Goal: Task Accomplishment & Management: Manage account settings

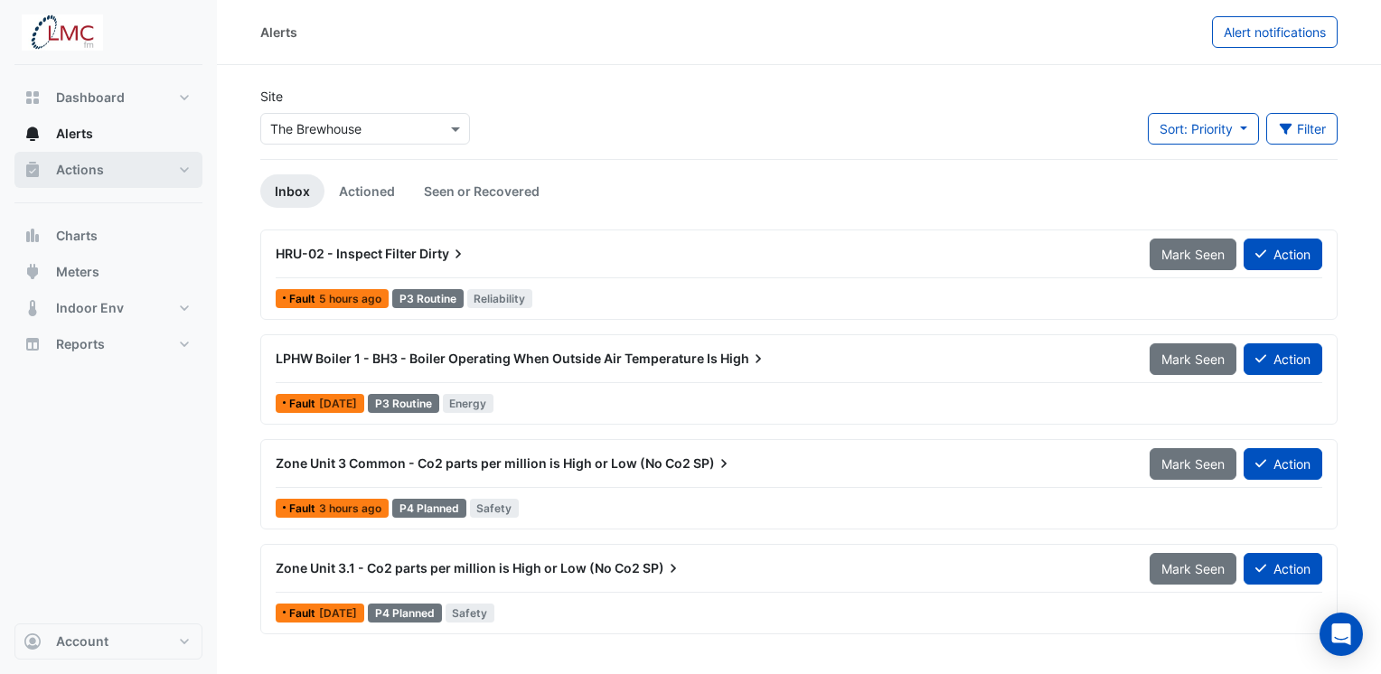
click at [133, 175] on button "Actions" at bounding box center [108, 170] width 188 height 36
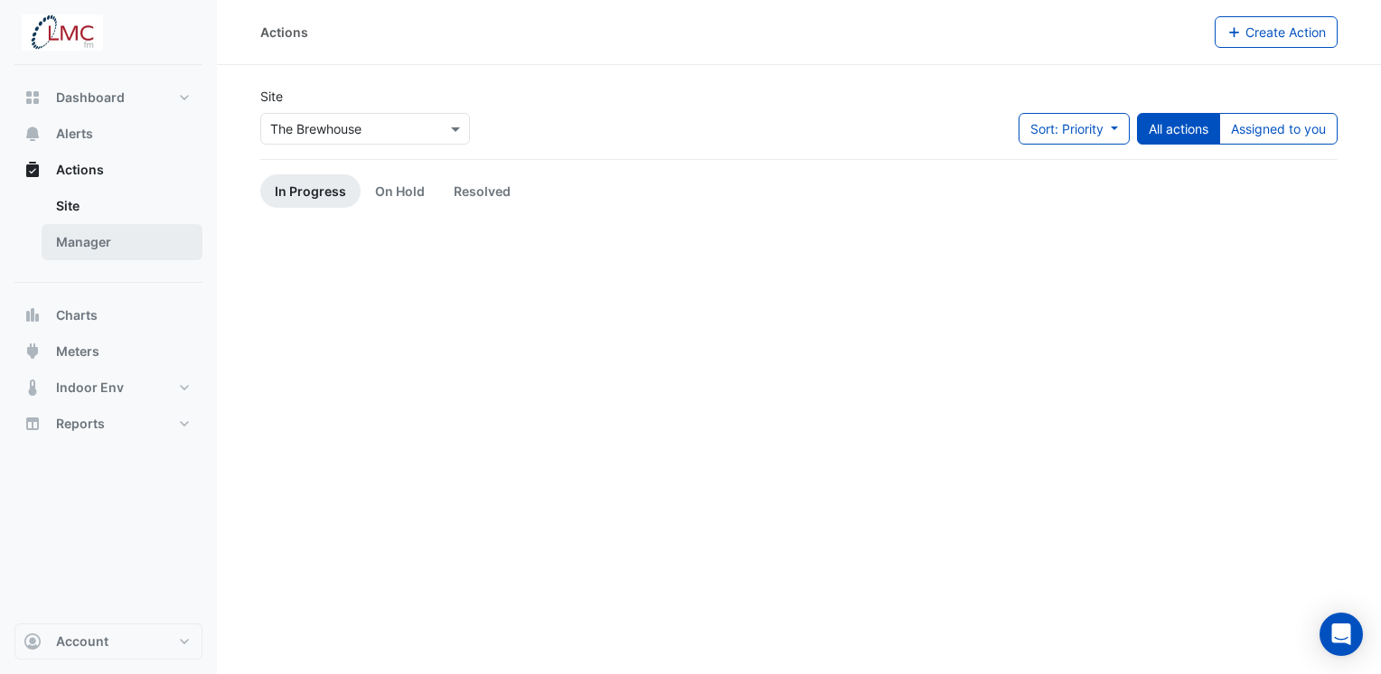
click at [114, 242] on link "Manager" at bounding box center [122, 242] width 161 height 36
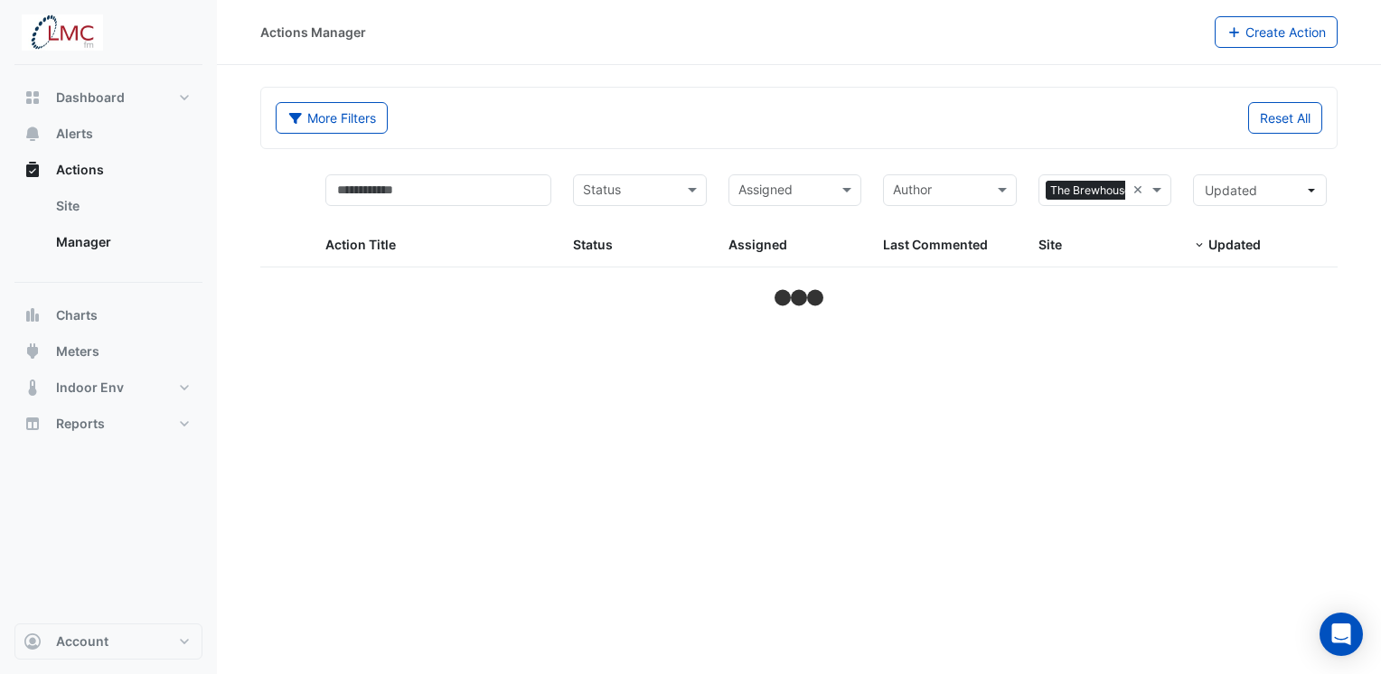
select select "***"
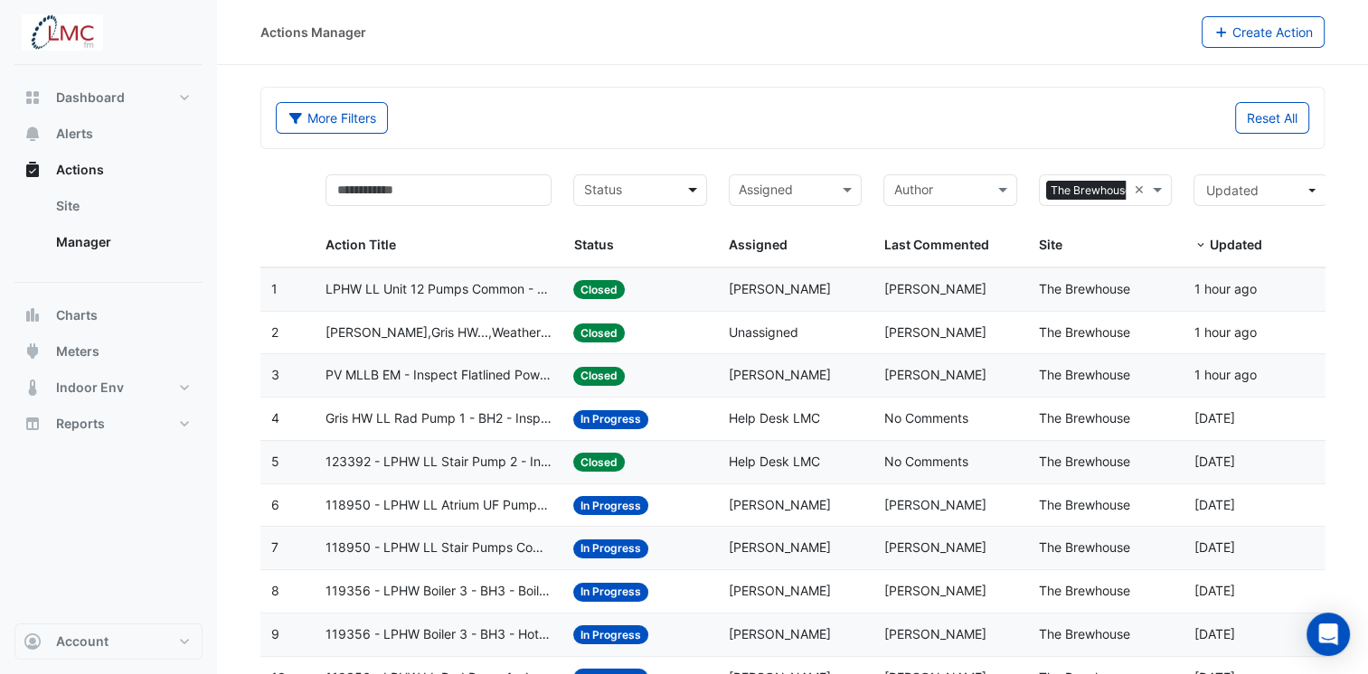
click at [683, 193] on span at bounding box center [694, 190] width 23 height 21
click at [647, 252] on span "In Progress" at bounding box center [621, 254] width 67 height 15
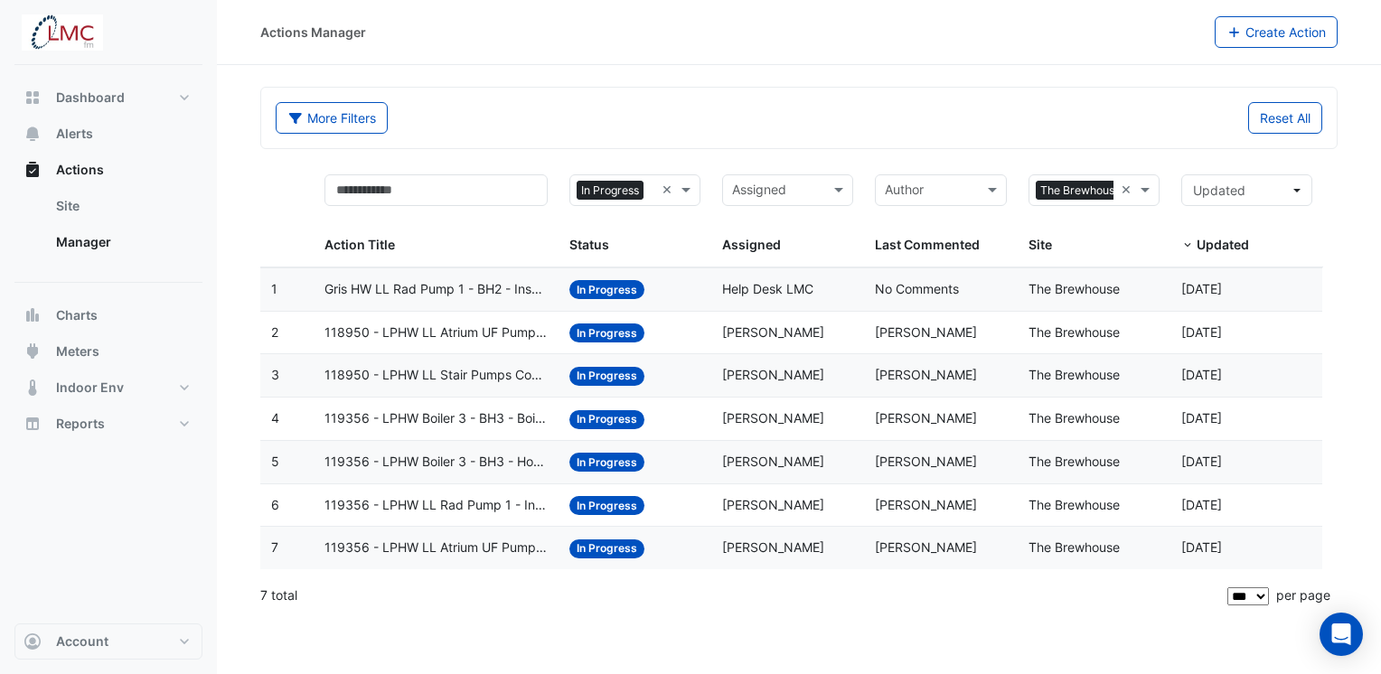
click at [424, 290] on span "Gris HW LL Rad Pump 1 - BH2 - Inspect Pump Fault" at bounding box center [436, 289] width 223 height 21
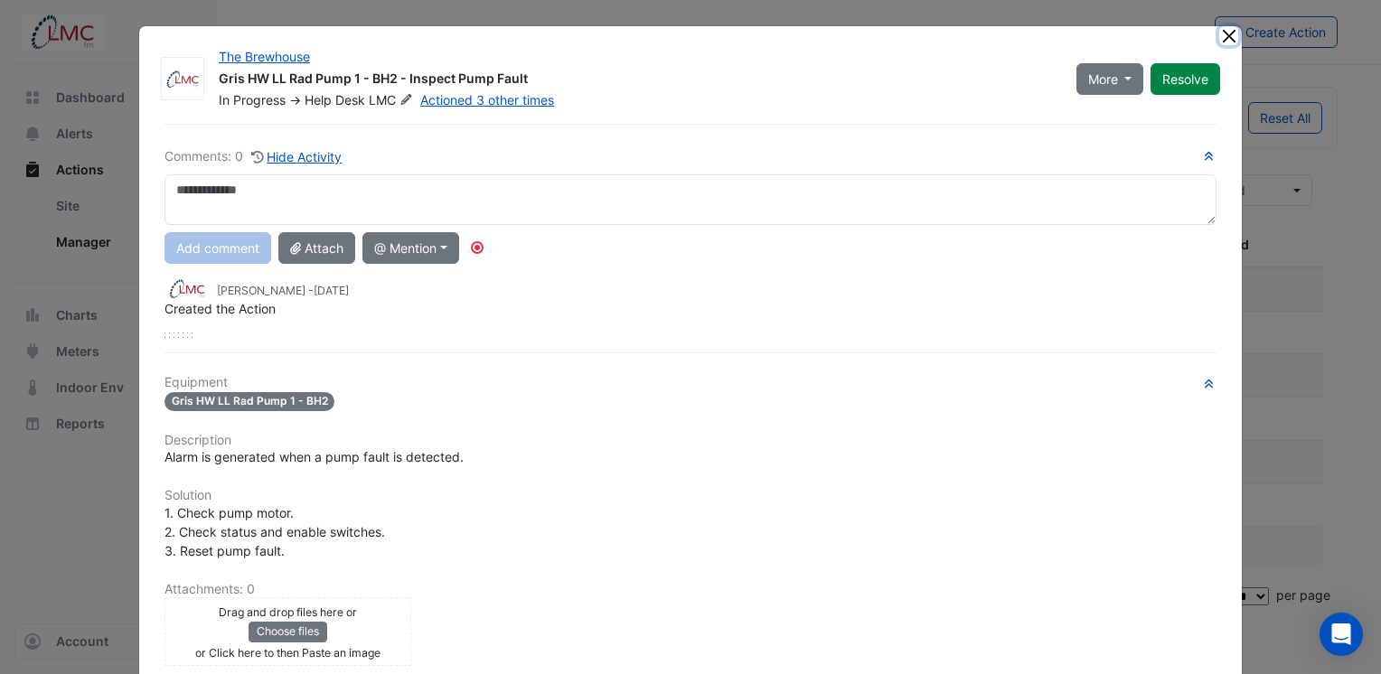
click at [1219, 39] on button "Close" at bounding box center [1228, 35] width 19 height 19
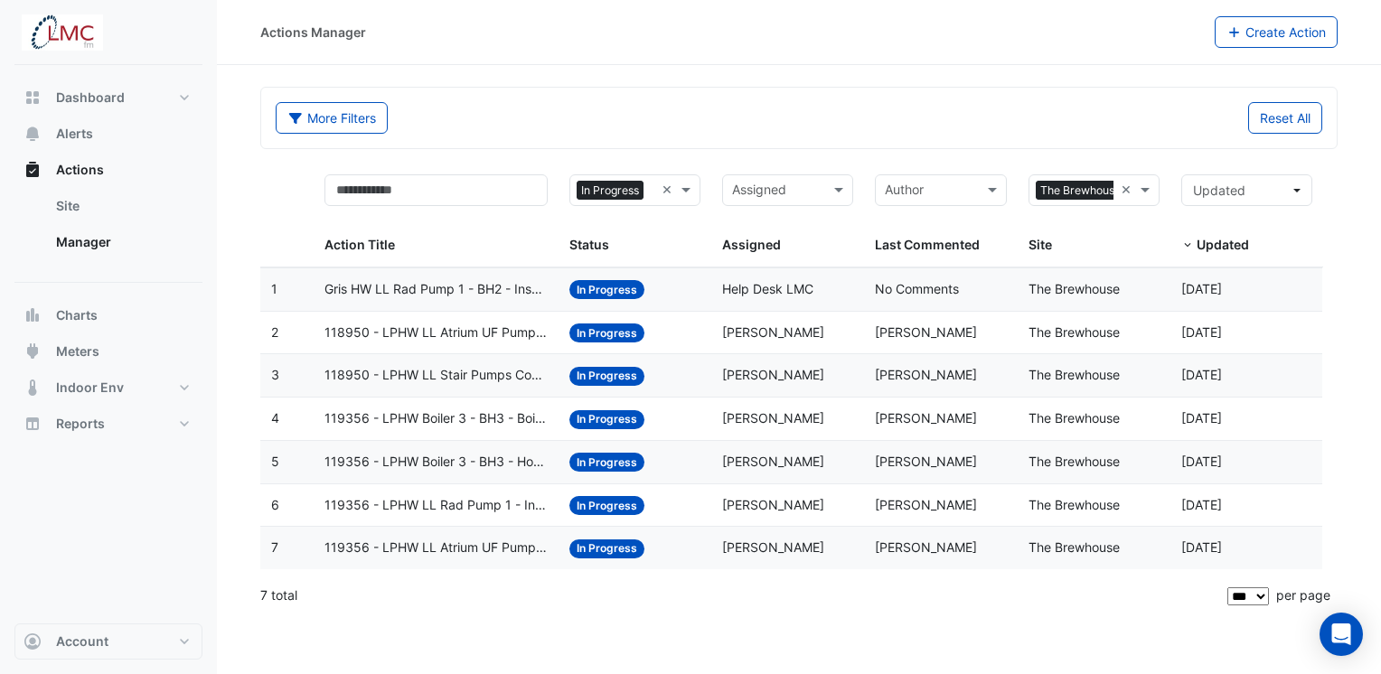
click at [481, 333] on span "118950 - LPHW LL Atrium UF Pumps Common - Confirm Unit Overnight Operation (Ene…" at bounding box center [436, 333] width 223 height 21
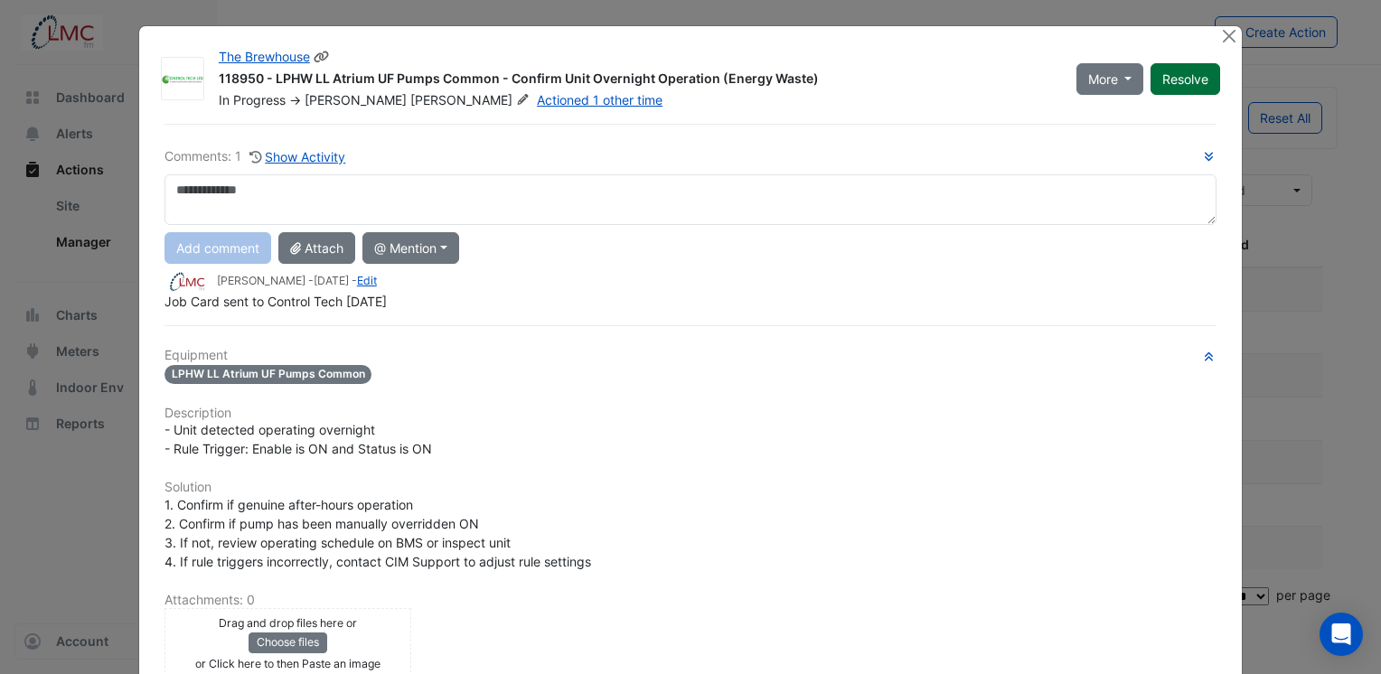
click at [1179, 80] on button "Resolve" at bounding box center [1186, 79] width 70 height 32
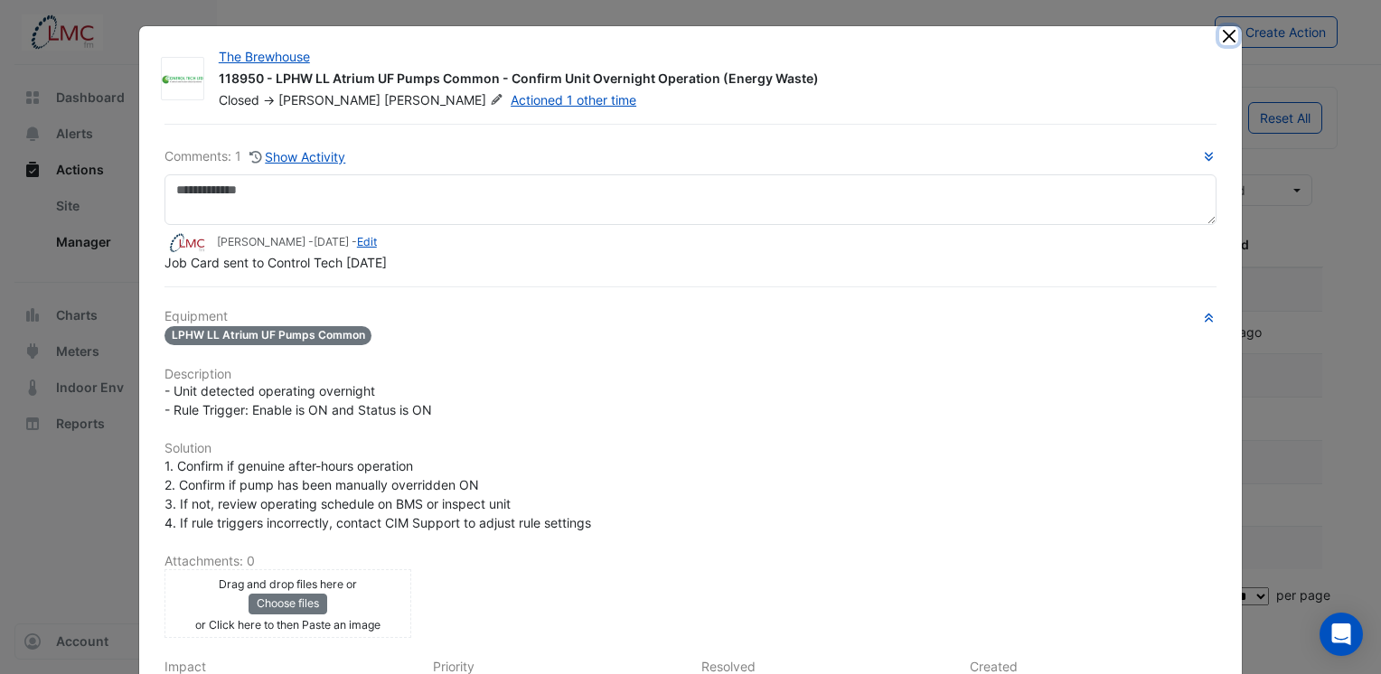
click at [1229, 38] on button "Close" at bounding box center [1228, 35] width 19 height 19
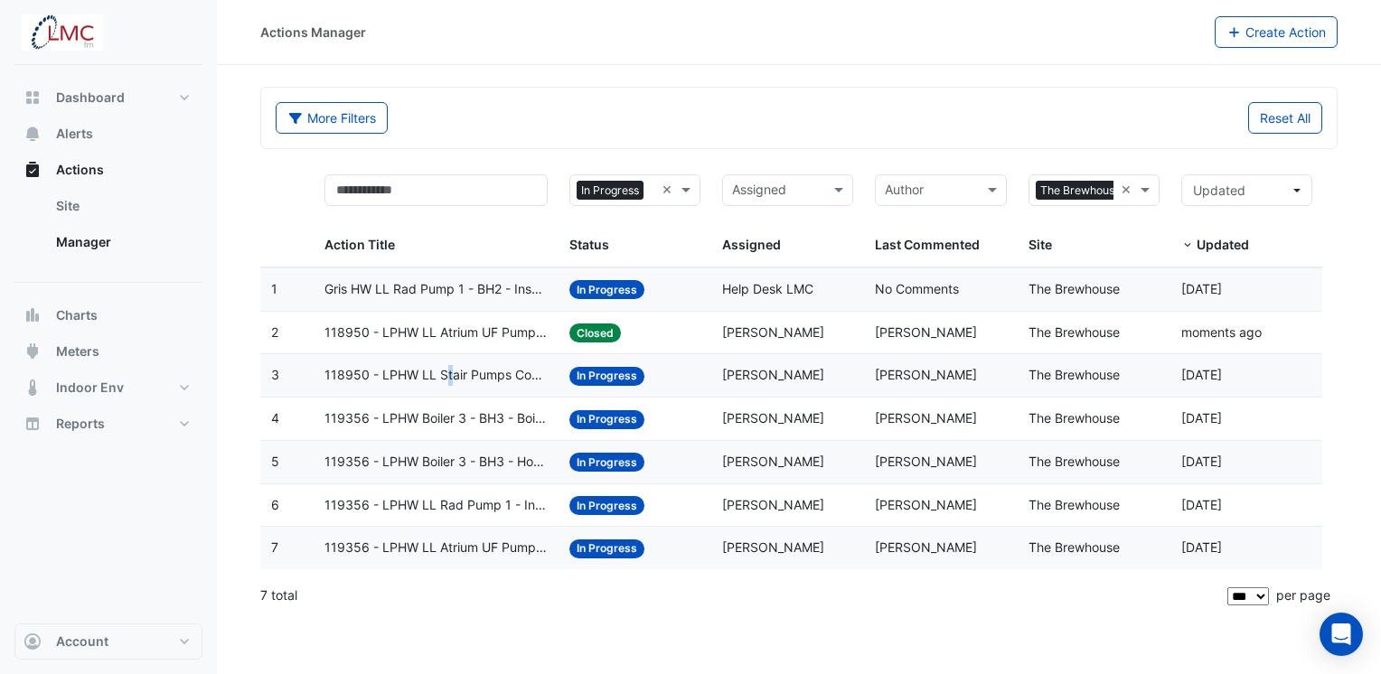
click at [448, 374] on span "118950 - LPHW LL Stair Pumps Common - Inspect Pump Not Operating" at bounding box center [436, 375] width 223 height 21
click at [504, 372] on span "118950 - LPHW LL Stair Pumps Common - Inspect Pump Not Operating" at bounding box center [436, 375] width 223 height 21
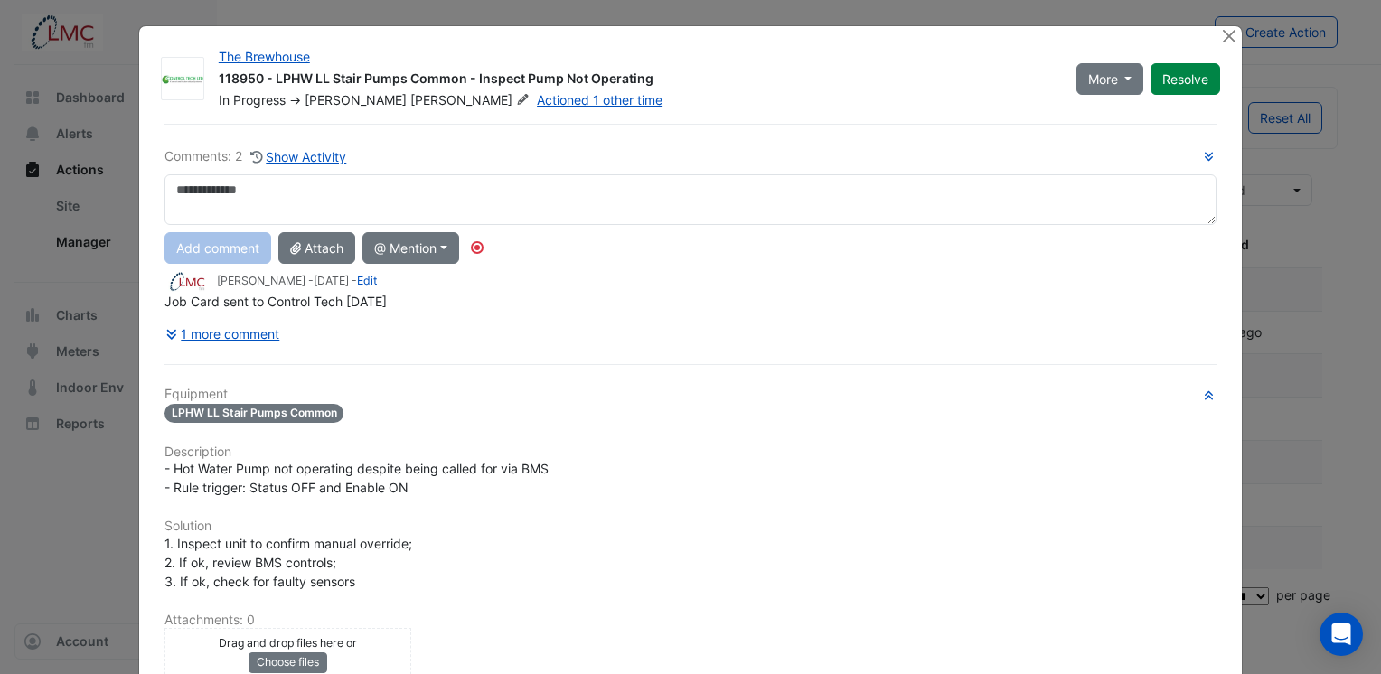
click at [585, 190] on textarea at bounding box center [691, 199] width 1052 height 51
drag, startPoint x: 362, startPoint y: 192, endPoint x: 146, endPoint y: 189, distance: 216.1
click at [154, 189] on div "**********" at bounding box center [691, 199] width 1074 height 51
type textarea "**********"
click at [217, 241] on button "Add comment" at bounding box center [218, 248] width 107 height 32
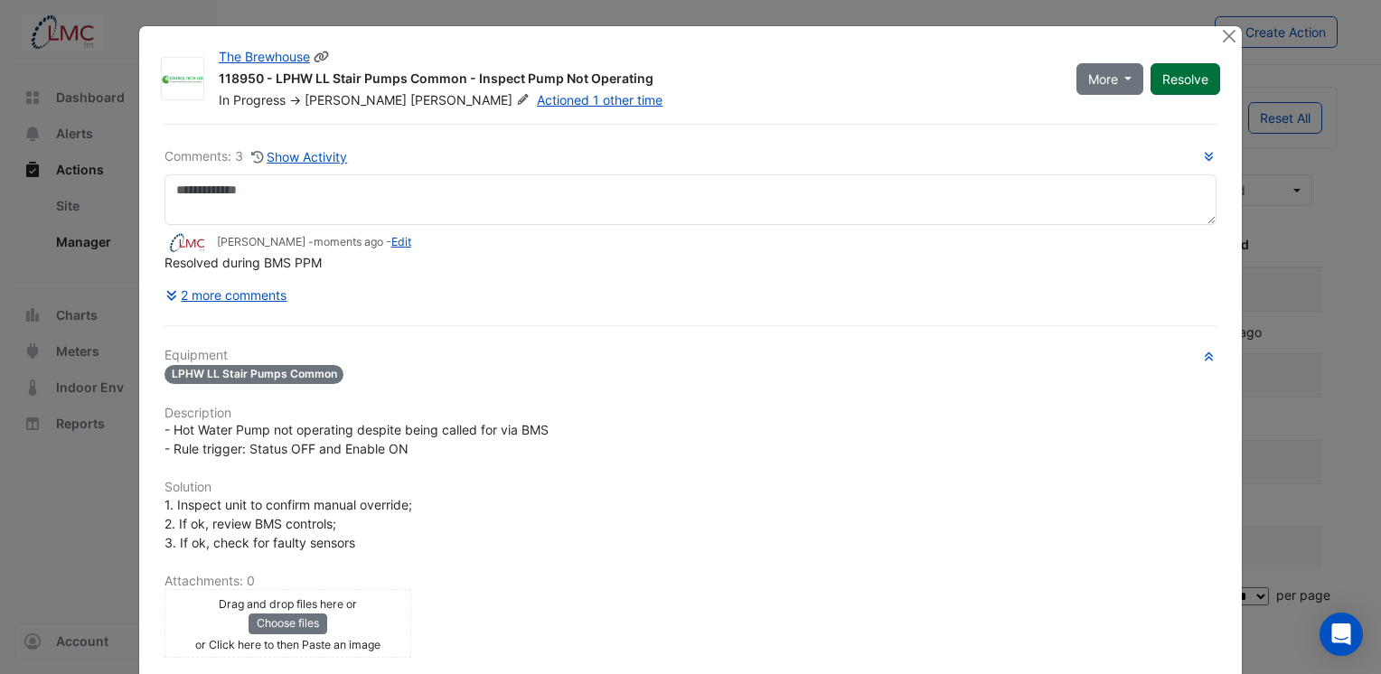
click at [1181, 85] on button "Resolve" at bounding box center [1186, 79] width 70 height 32
click at [1221, 41] on button "Close" at bounding box center [1228, 35] width 19 height 19
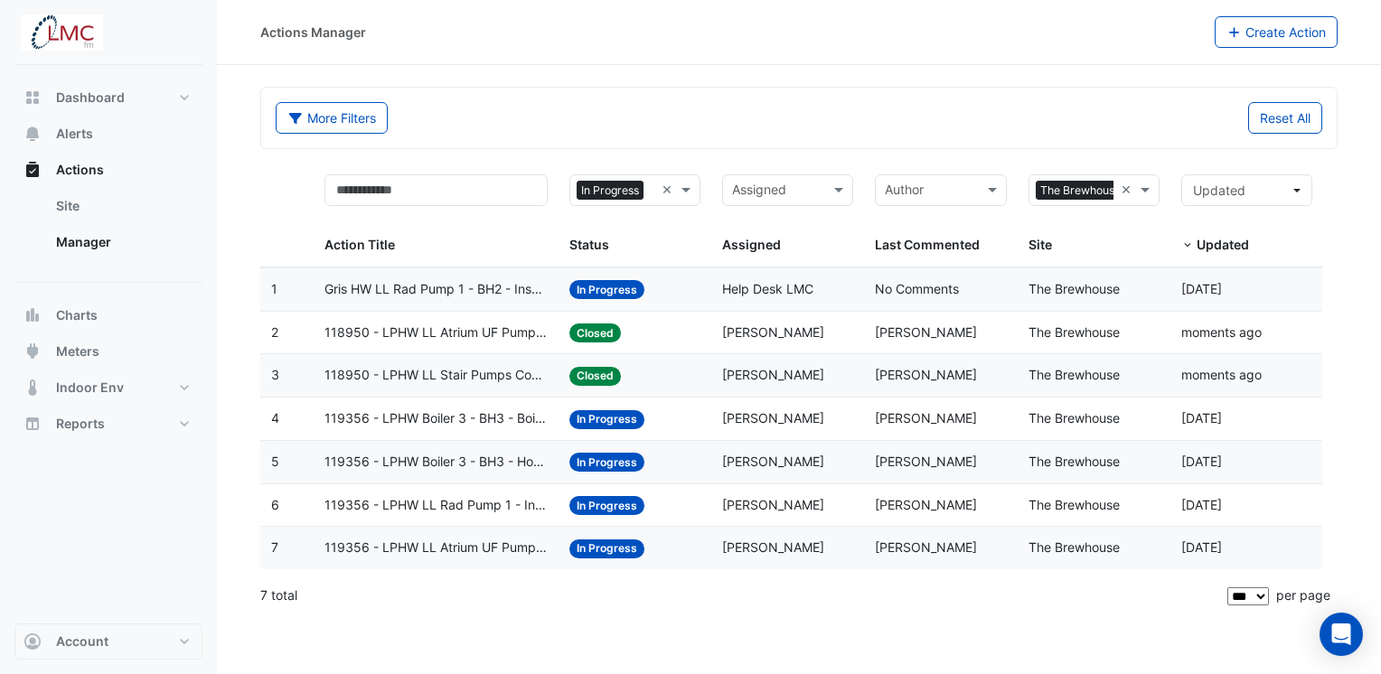
click at [460, 411] on span "119356 - LPHW Boiler 3 - BH3 - Boiler Operating When Outside Air Temperature Is…" at bounding box center [436, 419] width 223 height 21
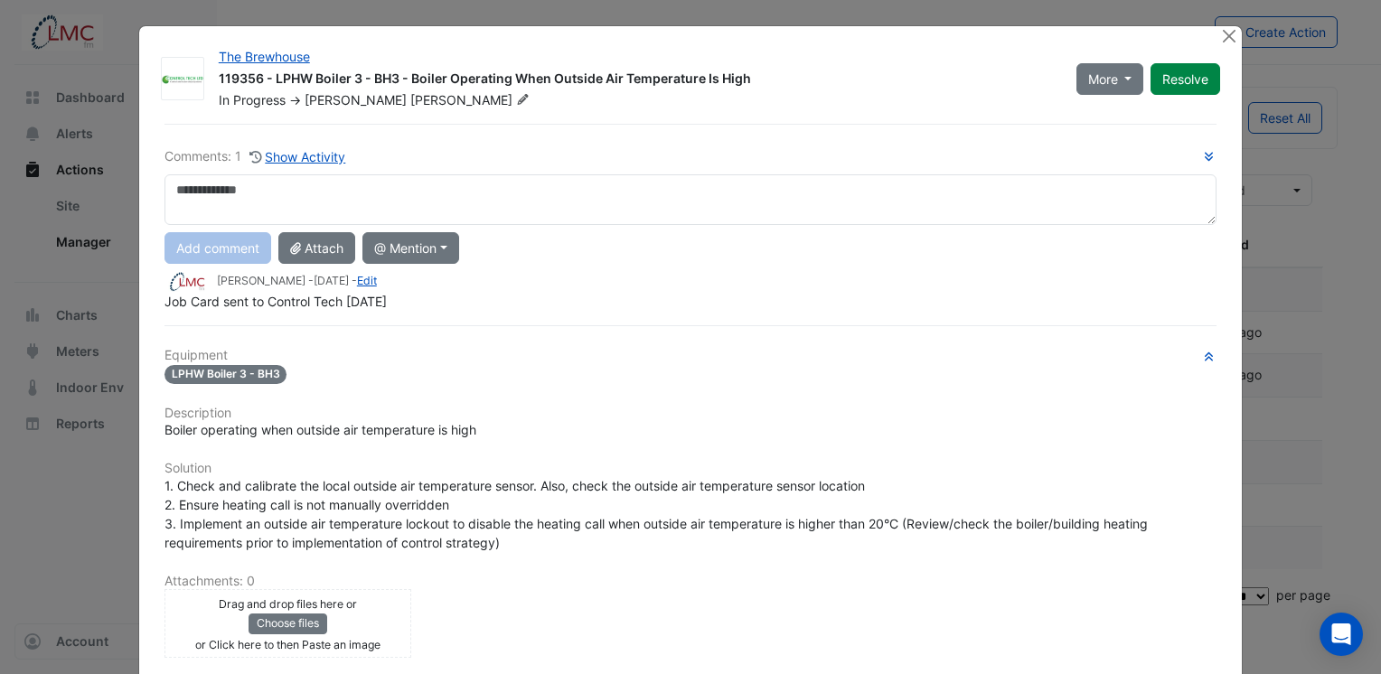
click at [413, 186] on textarea at bounding box center [691, 199] width 1052 height 51
type textarea "**********"
click at [1187, 75] on button "Resolve" at bounding box center [1186, 79] width 70 height 32
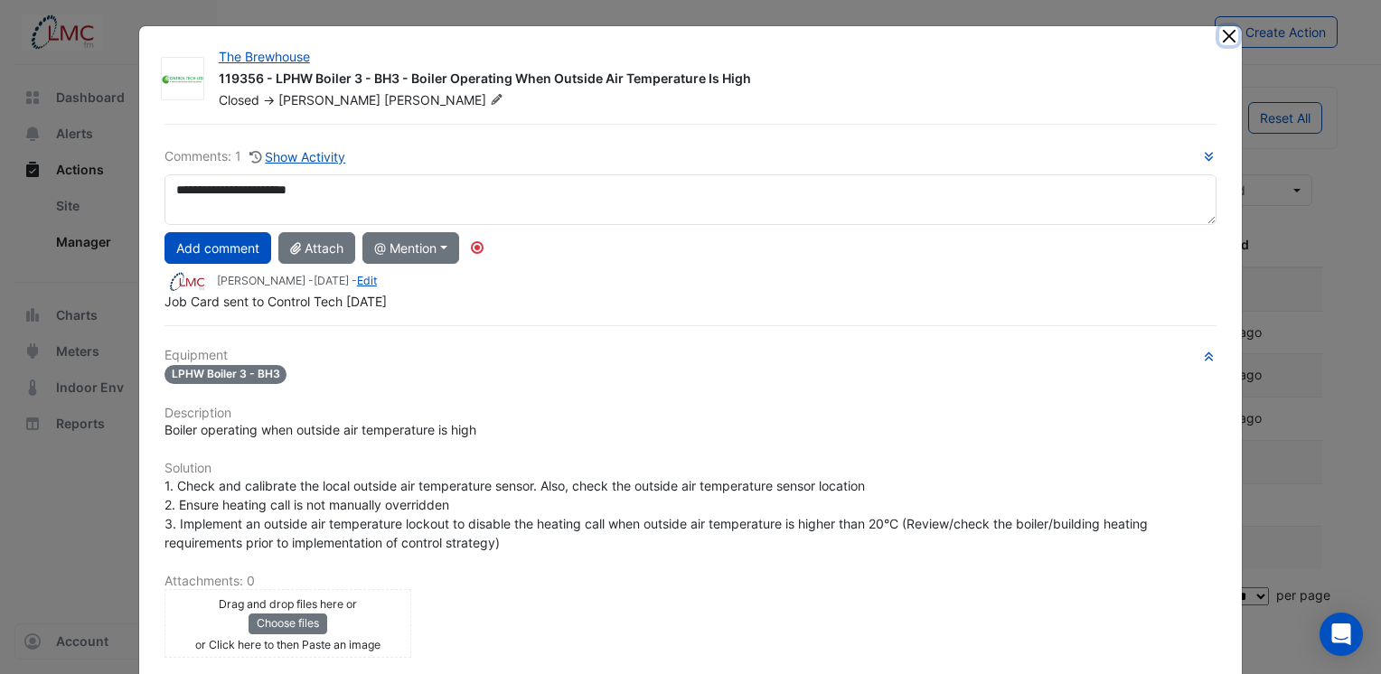
click at [1221, 39] on button "Close" at bounding box center [1228, 35] width 19 height 19
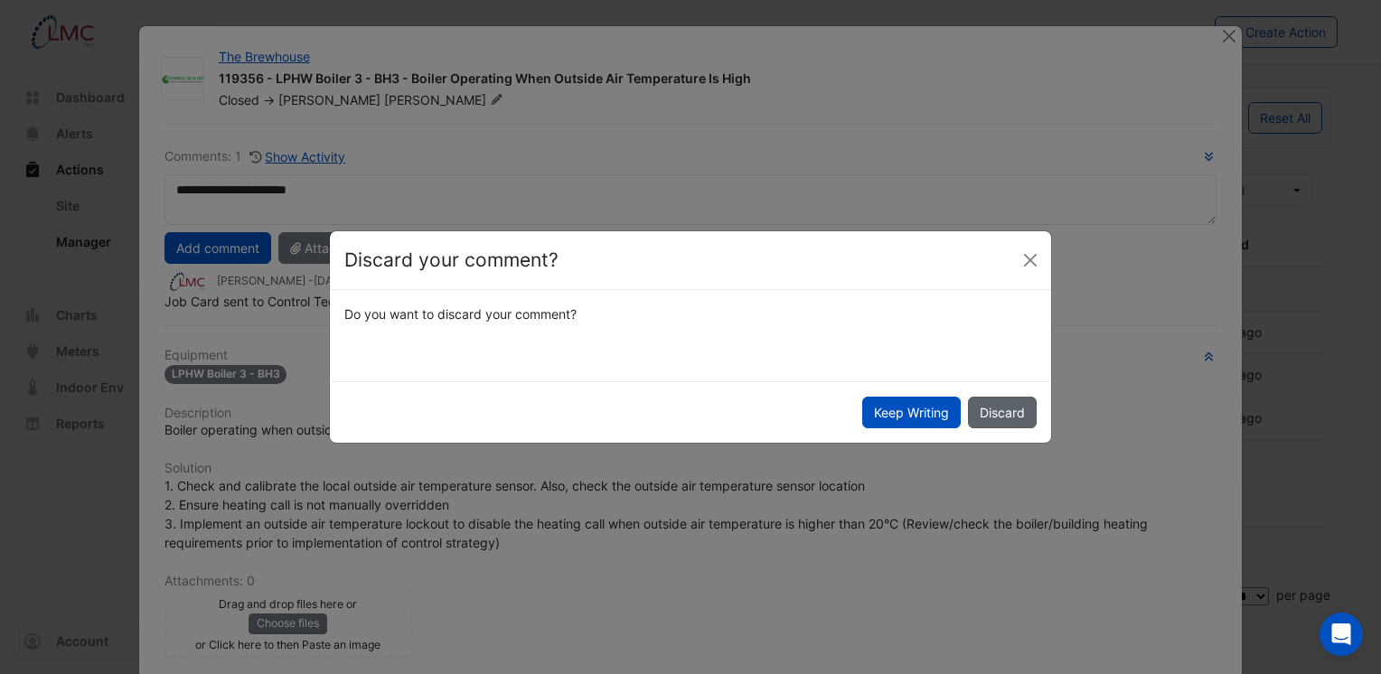
click at [1025, 419] on button "Discard" at bounding box center [1002, 413] width 69 height 32
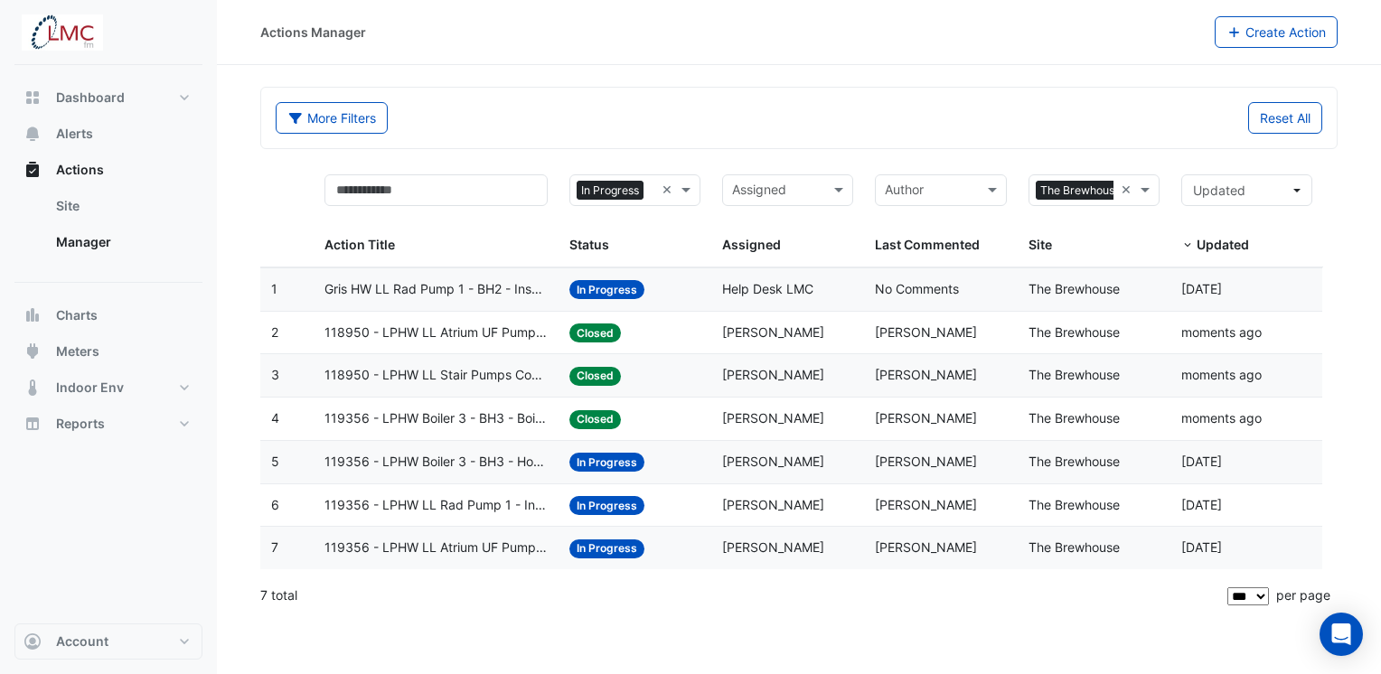
click at [428, 415] on span "119356 - LPHW Boiler 3 - BH3 - Boiler Operating When Outside Air Temperature Is…" at bounding box center [436, 419] width 223 height 21
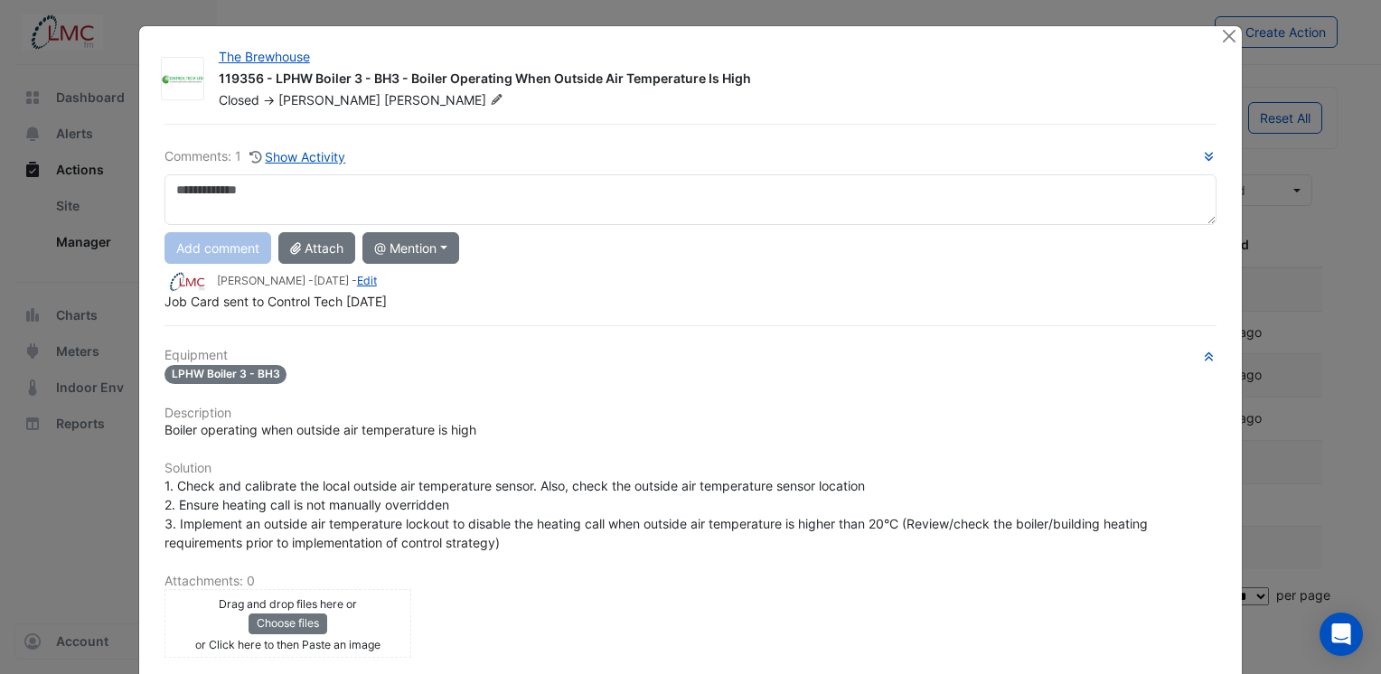
click at [316, 198] on textarea at bounding box center [691, 199] width 1052 height 51
type textarea "**********"
click at [218, 247] on button "Add comment" at bounding box center [218, 248] width 107 height 32
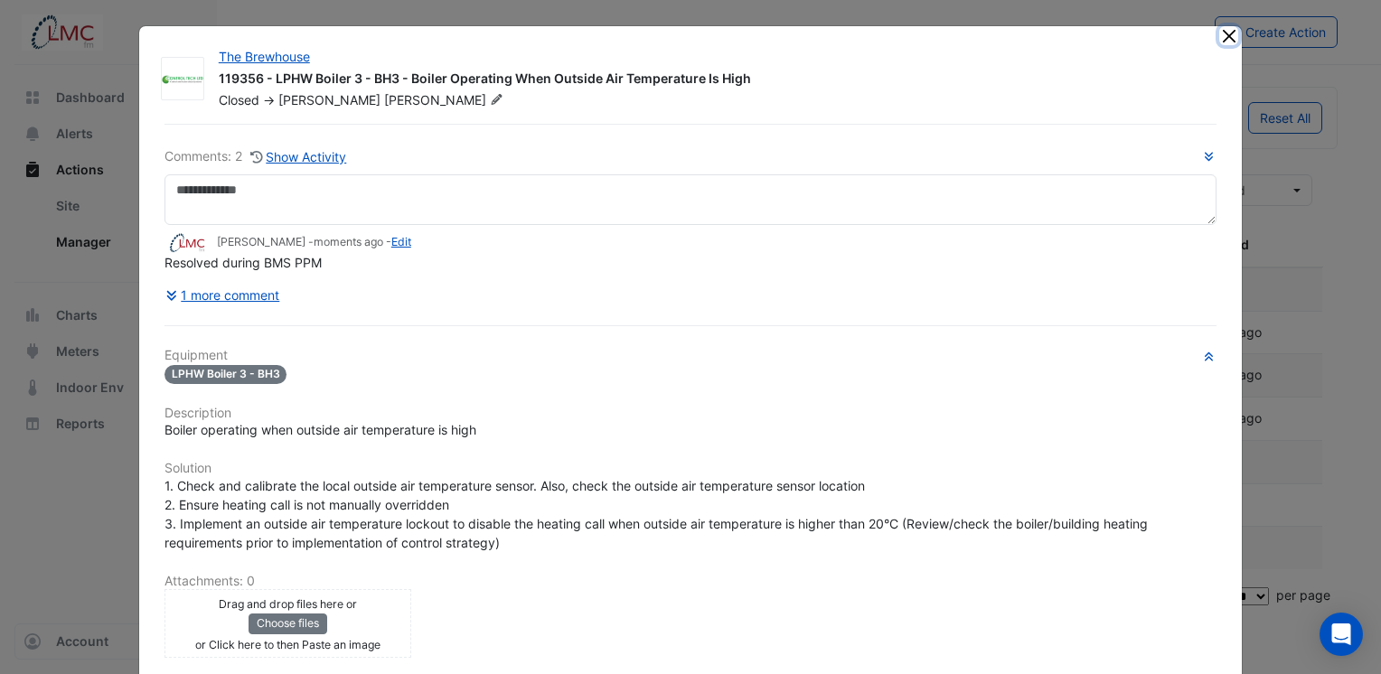
click at [1225, 34] on button "Close" at bounding box center [1228, 35] width 19 height 19
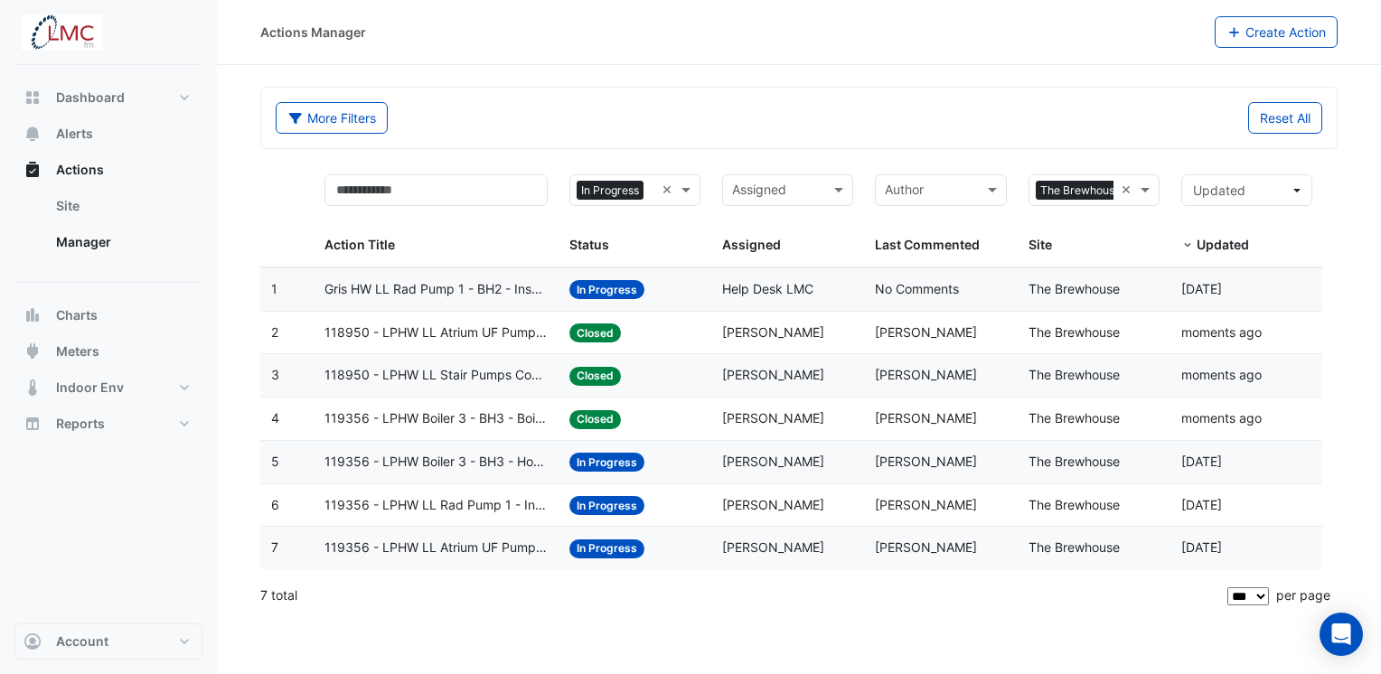
click at [441, 334] on span "118950 - LPHW LL Atrium UF Pumps Common - Confirm Unit Overnight Operation (Ene…" at bounding box center [436, 333] width 223 height 21
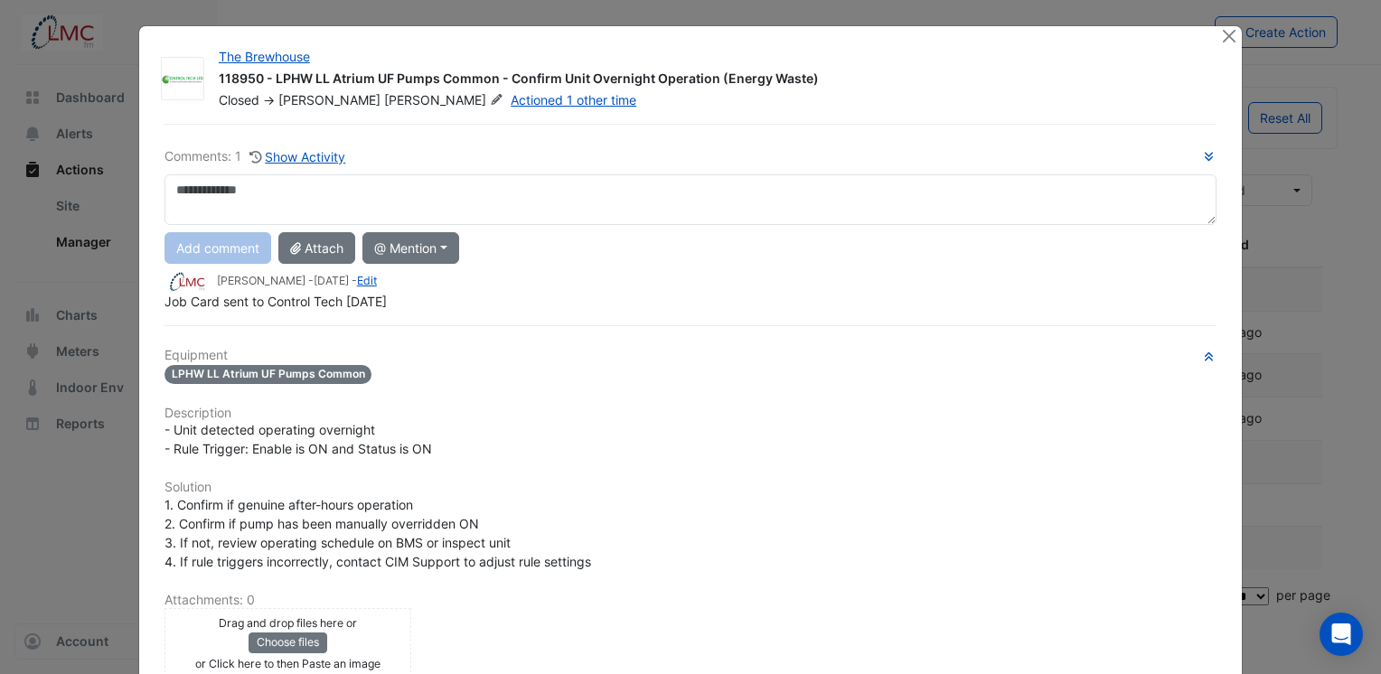
click at [377, 207] on textarea at bounding box center [691, 199] width 1052 height 51
type textarea "**********"
click at [226, 252] on button "Add comment" at bounding box center [218, 248] width 107 height 32
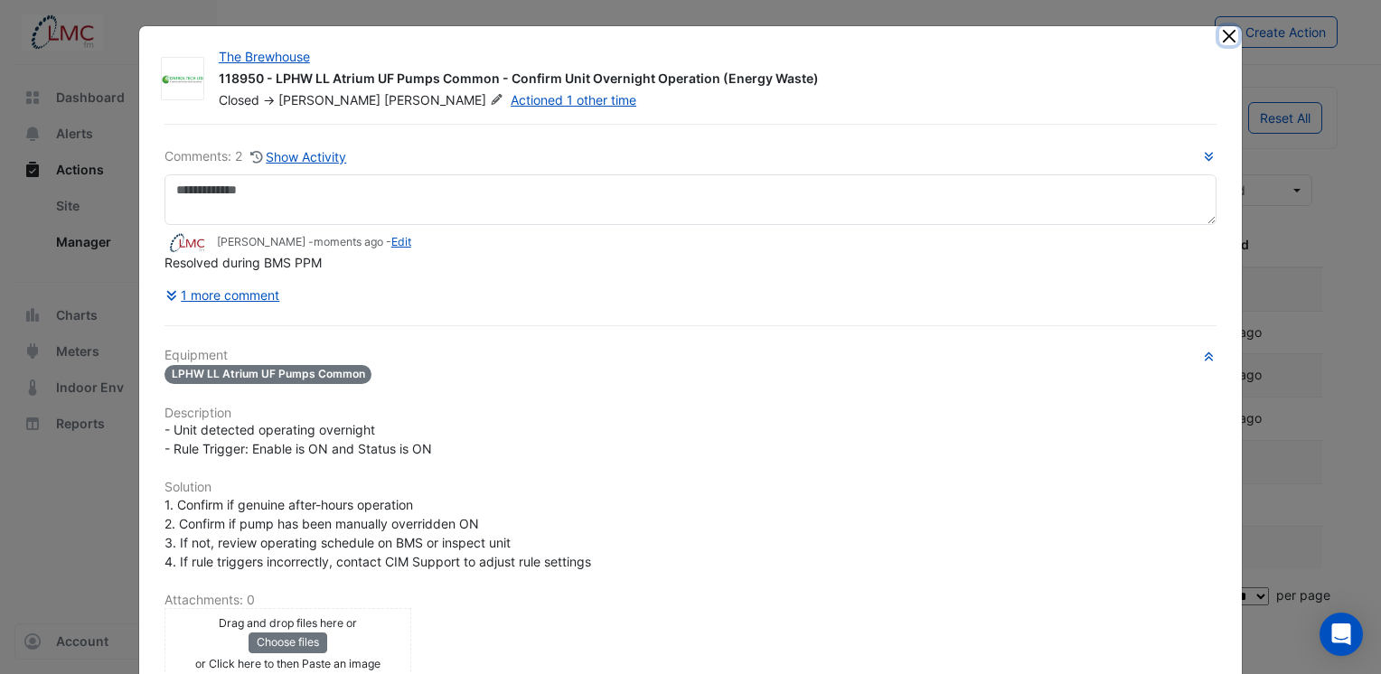
click at [1230, 35] on button "Close" at bounding box center [1228, 35] width 19 height 19
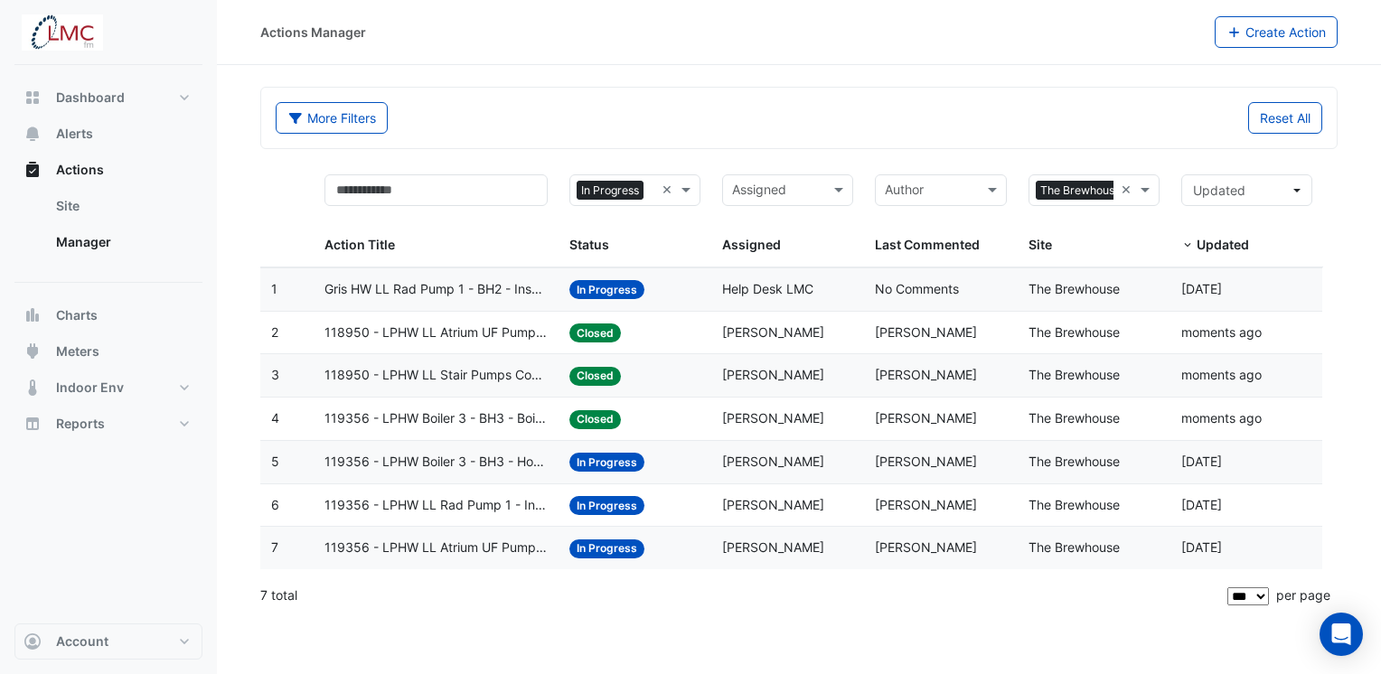
click at [441, 461] on span "119356 - LPHW Boiler 3 - BH3 - Hot Water Boiler Excessive Operation (Enable onl…" at bounding box center [436, 462] width 223 height 21
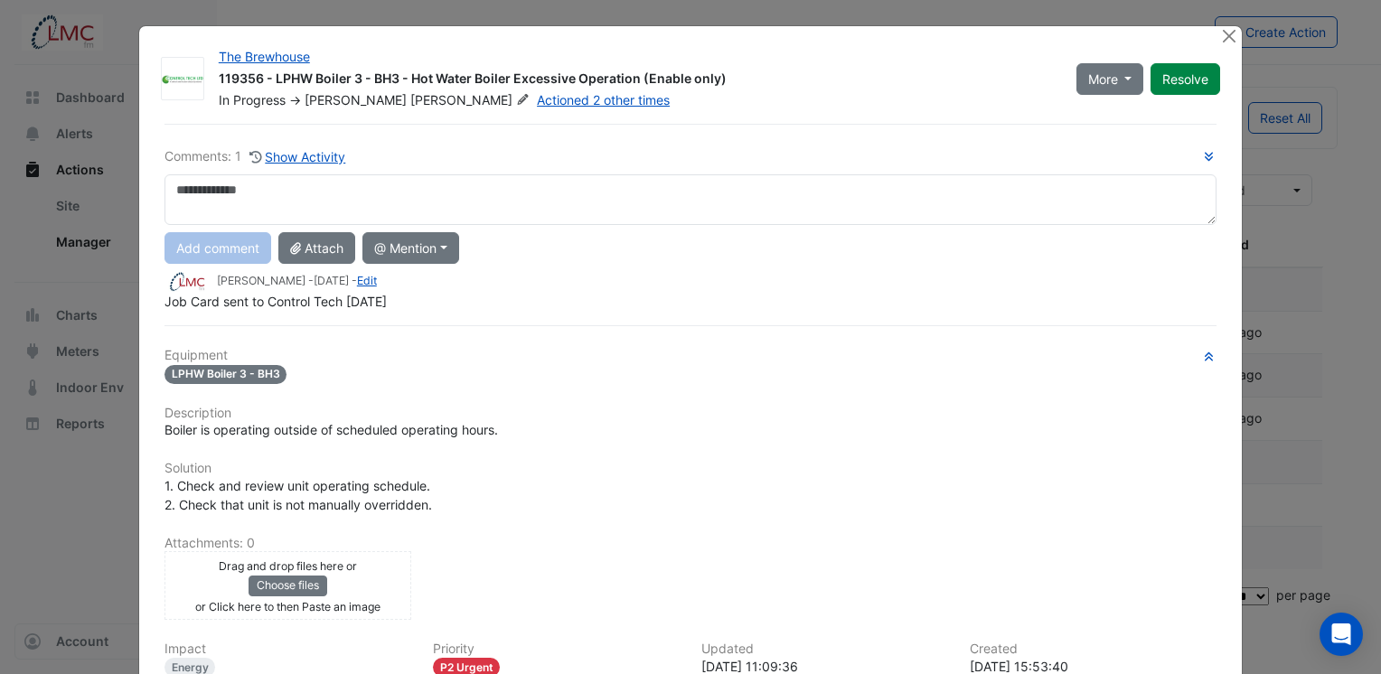
click at [354, 196] on textarea at bounding box center [691, 199] width 1052 height 51
type textarea "**********"
click at [220, 254] on button "Add comment" at bounding box center [218, 248] width 107 height 32
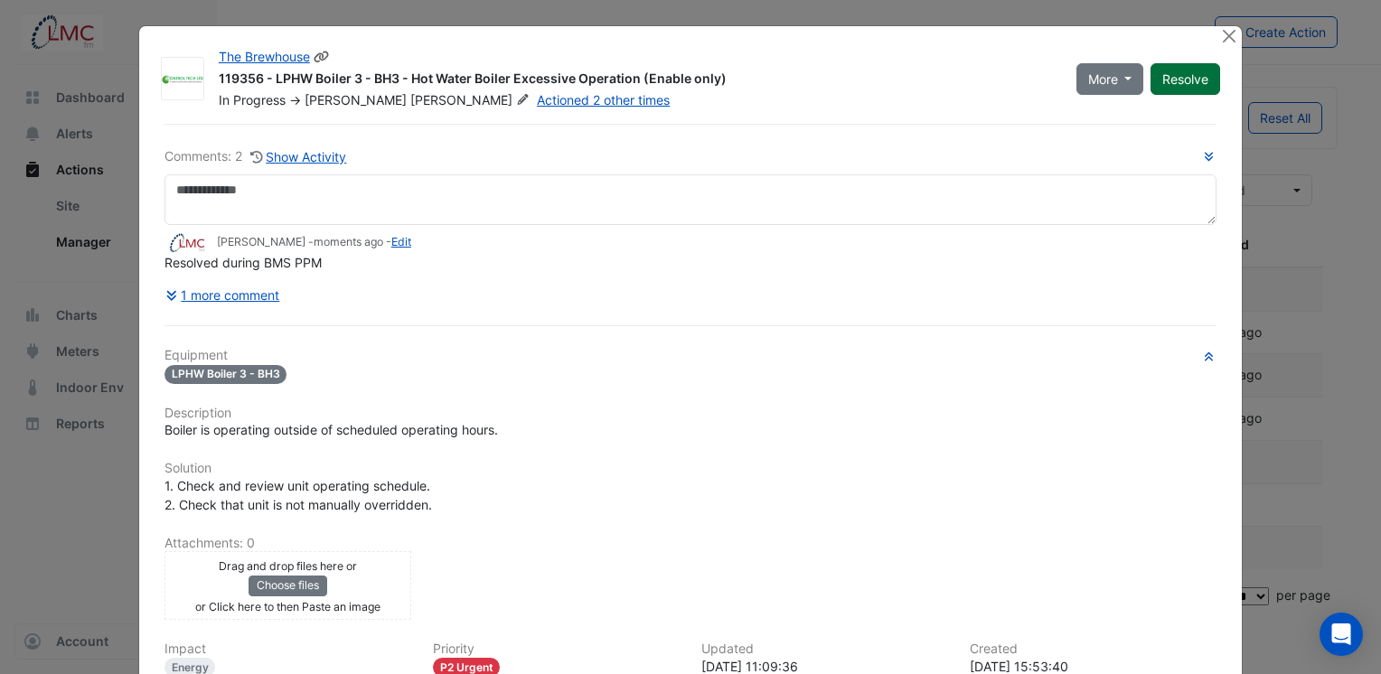
click at [1199, 81] on button "Resolve" at bounding box center [1186, 79] width 70 height 32
click at [1225, 42] on button "Close" at bounding box center [1228, 35] width 19 height 19
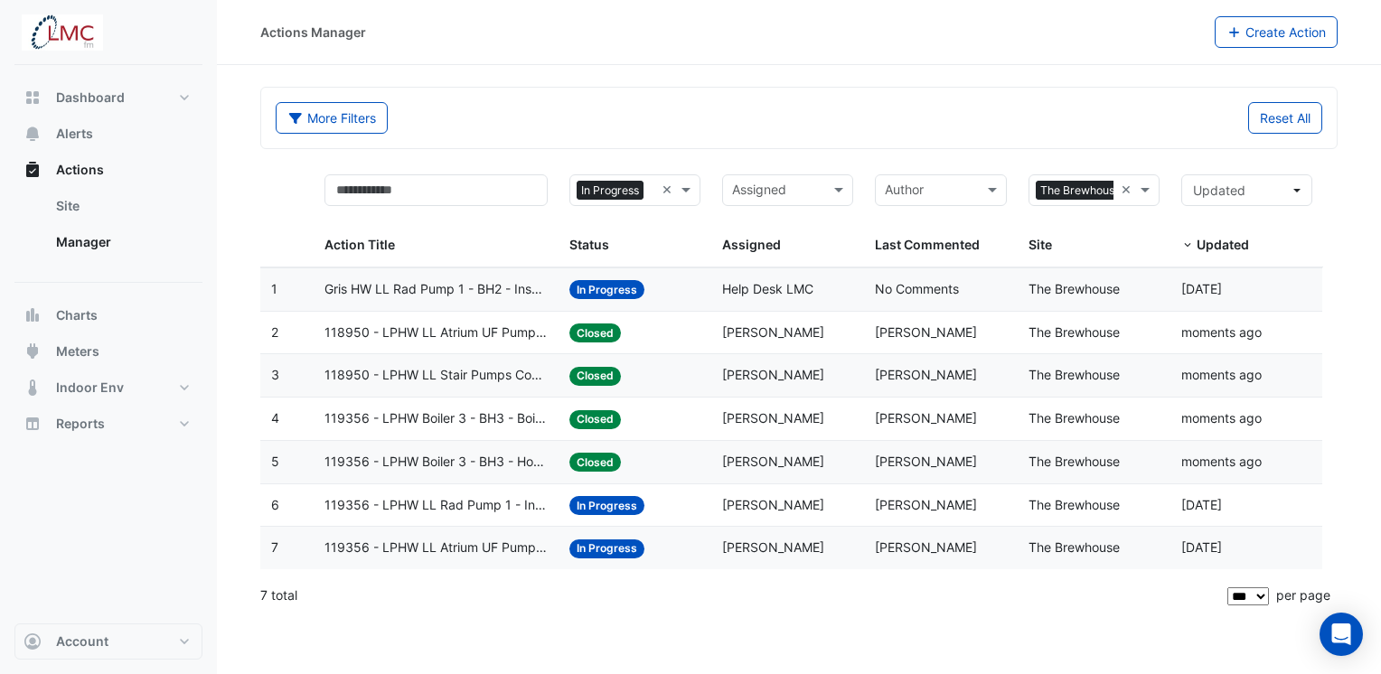
click at [429, 503] on span "119356 - LPHW LL Rad Pump 1 - Inspect Pump Not Operating" at bounding box center [436, 505] width 223 height 21
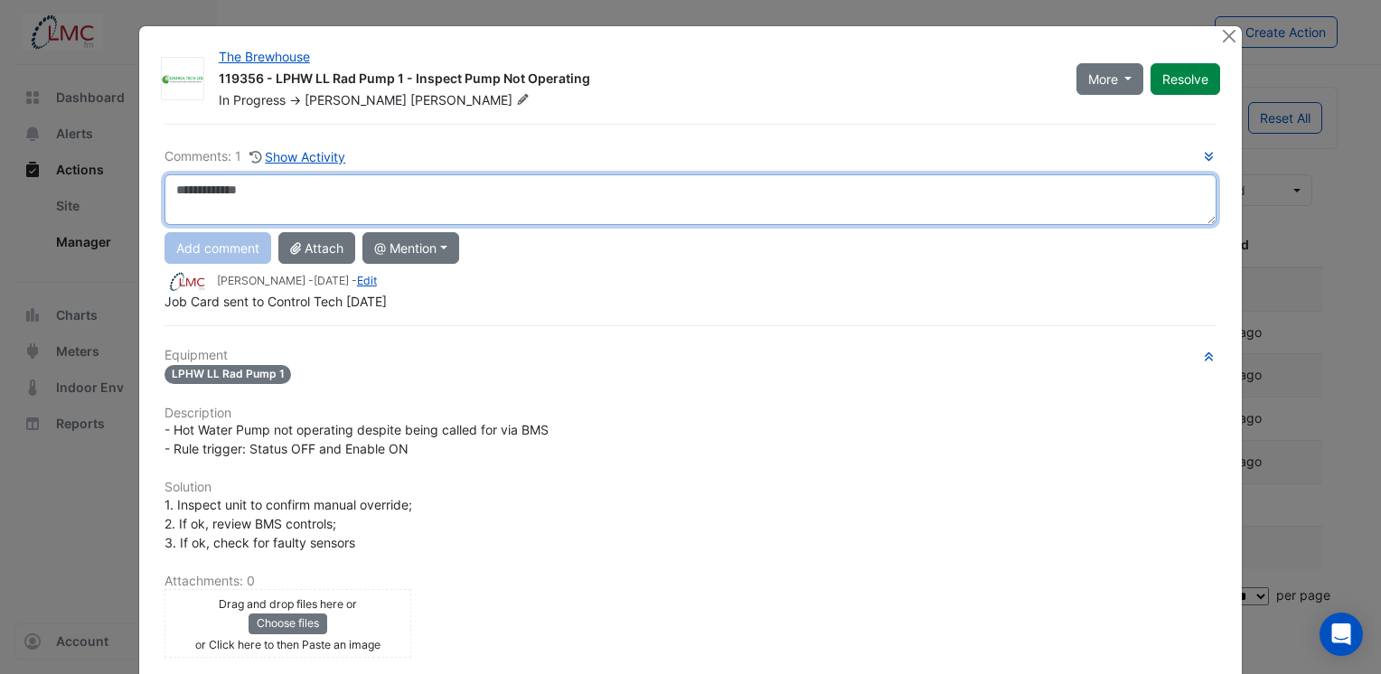
click at [294, 190] on textarea at bounding box center [691, 199] width 1052 height 51
paste textarea "**********"
type textarea "**********"
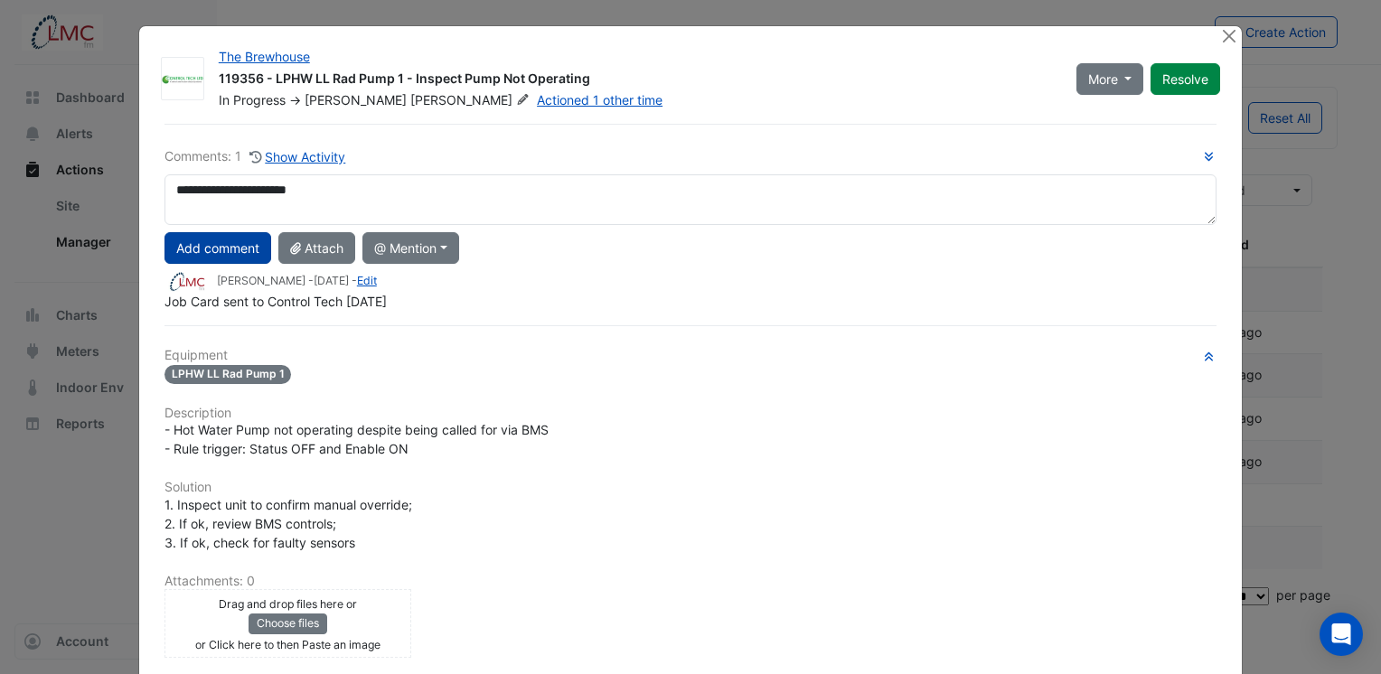
click at [203, 248] on button "Add comment" at bounding box center [218, 248] width 107 height 32
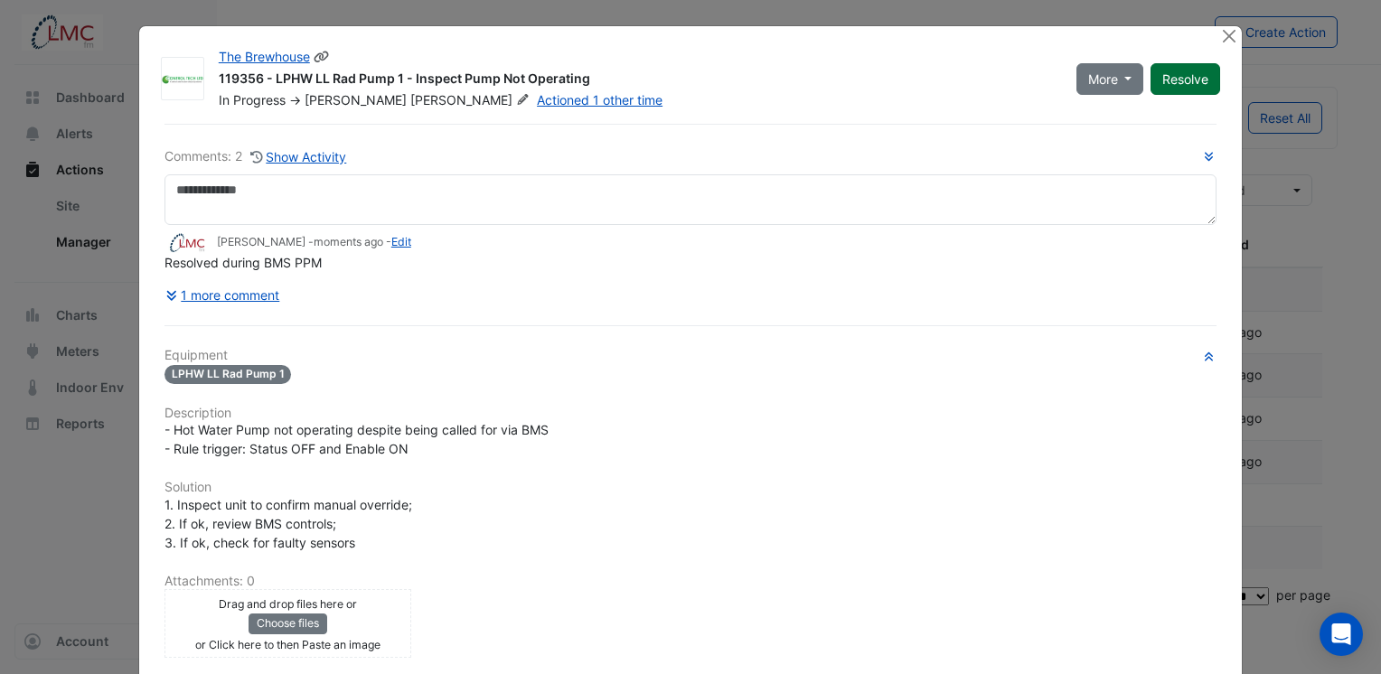
click at [1191, 83] on button "Resolve" at bounding box center [1186, 79] width 70 height 32
click at [1226, 42] on button "Close" at bounding box center [1228, 35] width 19 height 19
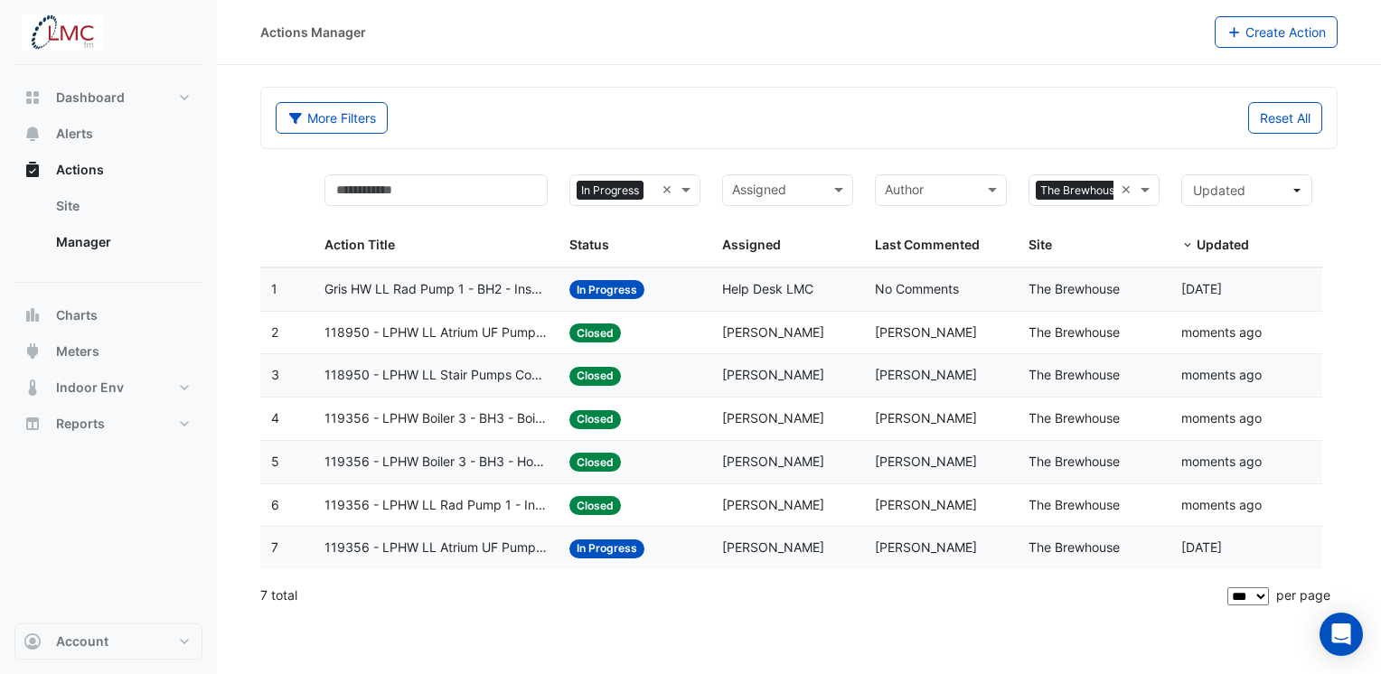
click at [490, 548] on span "119356 - LPHW LL Atrium UF Pumps Common - Inspect Pump Not Operating" at bounding box center [436, 548] width 223 height 21
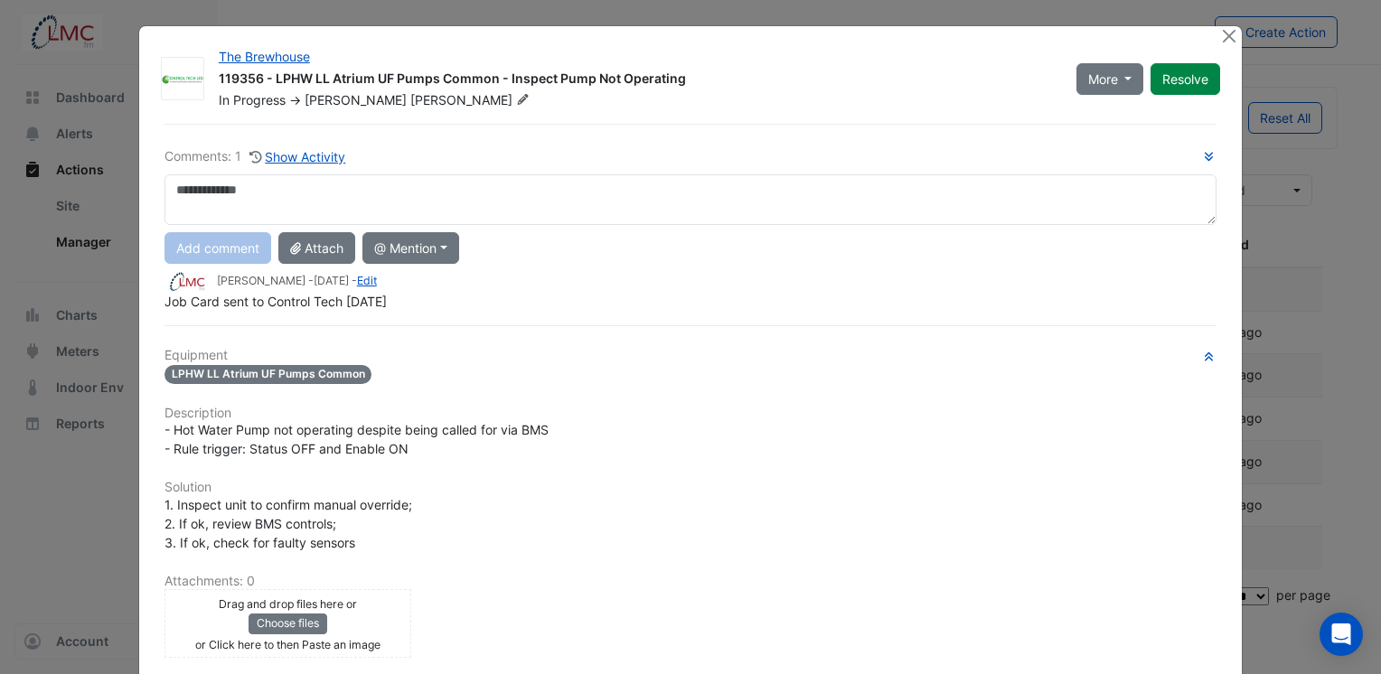
click at [354, 198] on textarea at bounding box center [691, 199] width 1052 height 51
type textarea "**********"
click at [215, 246] on button "Add comment" at bounding box center [218, 248] width 107 height 32
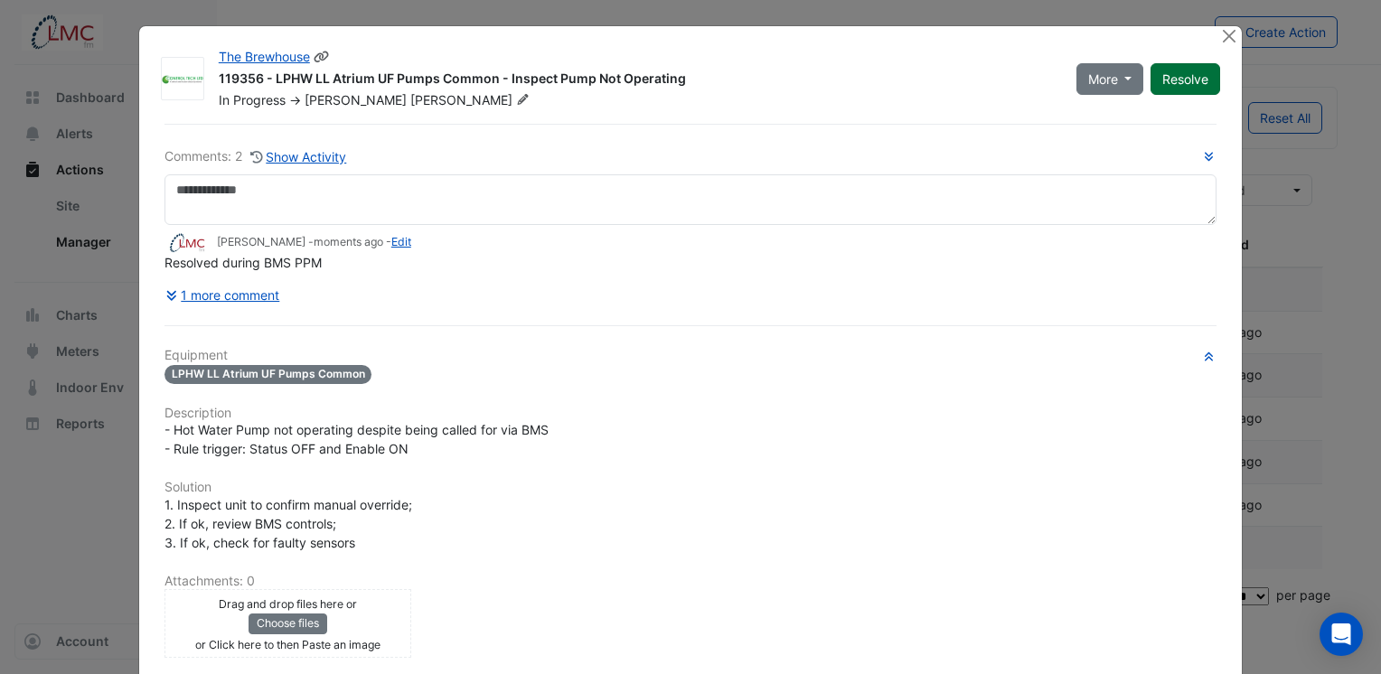
click at [1176, 85] on button "Resolve" at bounding box center [1186, 79] width 70 height 32
click at [1227, 34] on button "Close" at bounding box center [1228, 35] width 19 height 19
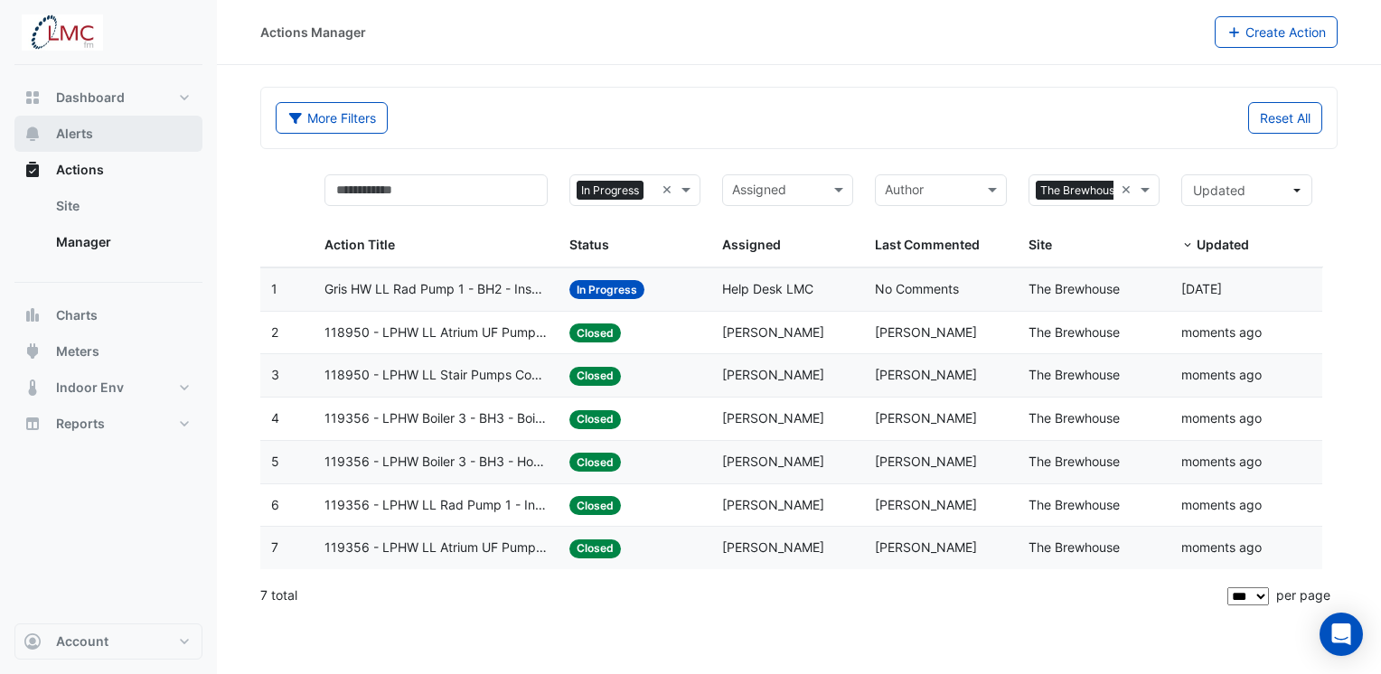
click at [101, 136] on button "Alerts" at bounding box center [108, 134] width 188 height 36
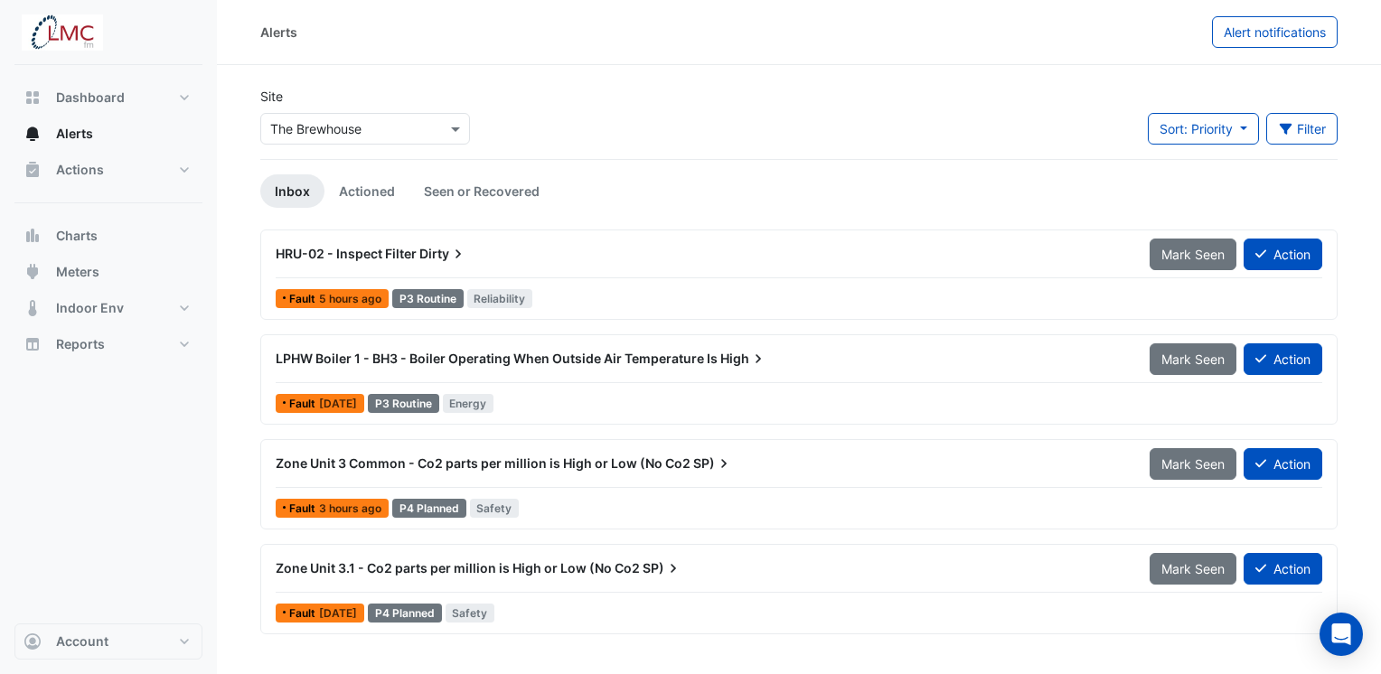
click at [440, 259] on span "Dirty" at bounding box center [443, 254] width 48 height 18
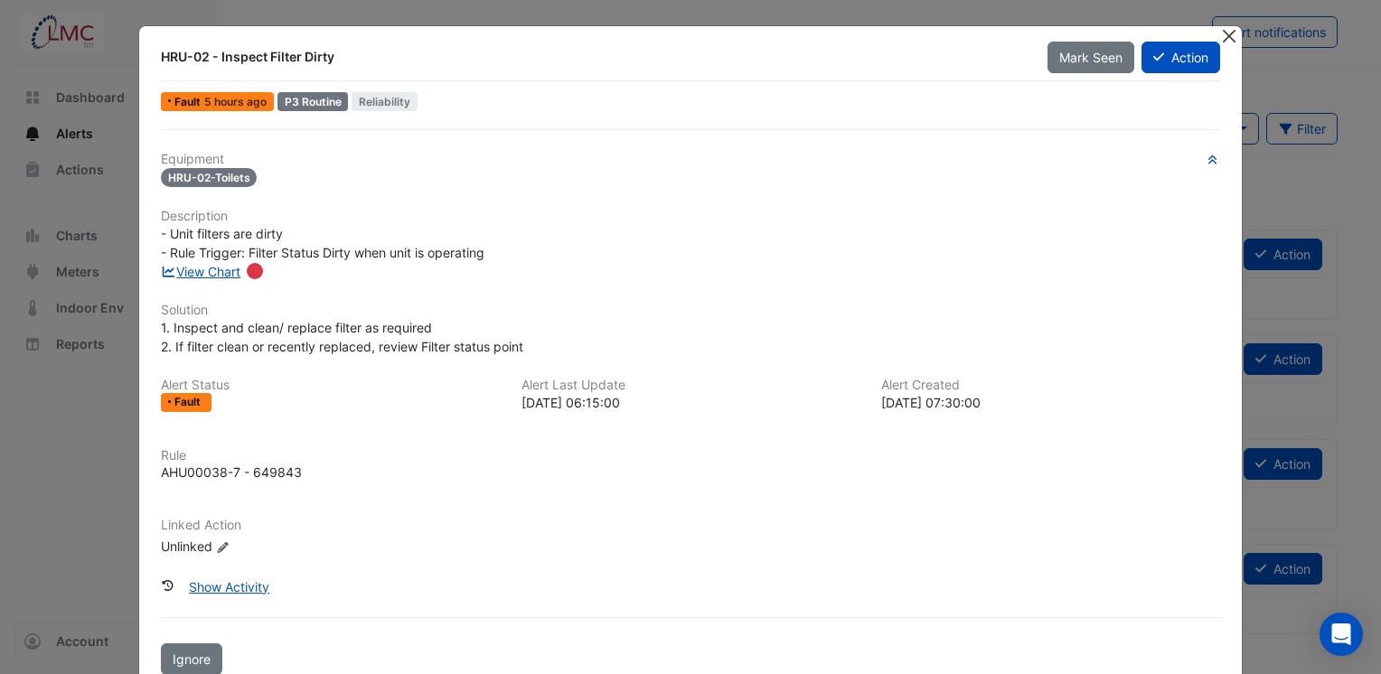
click at [1228, 38] on button "Close" at bounding box center [1228, 35] width 19 height 19
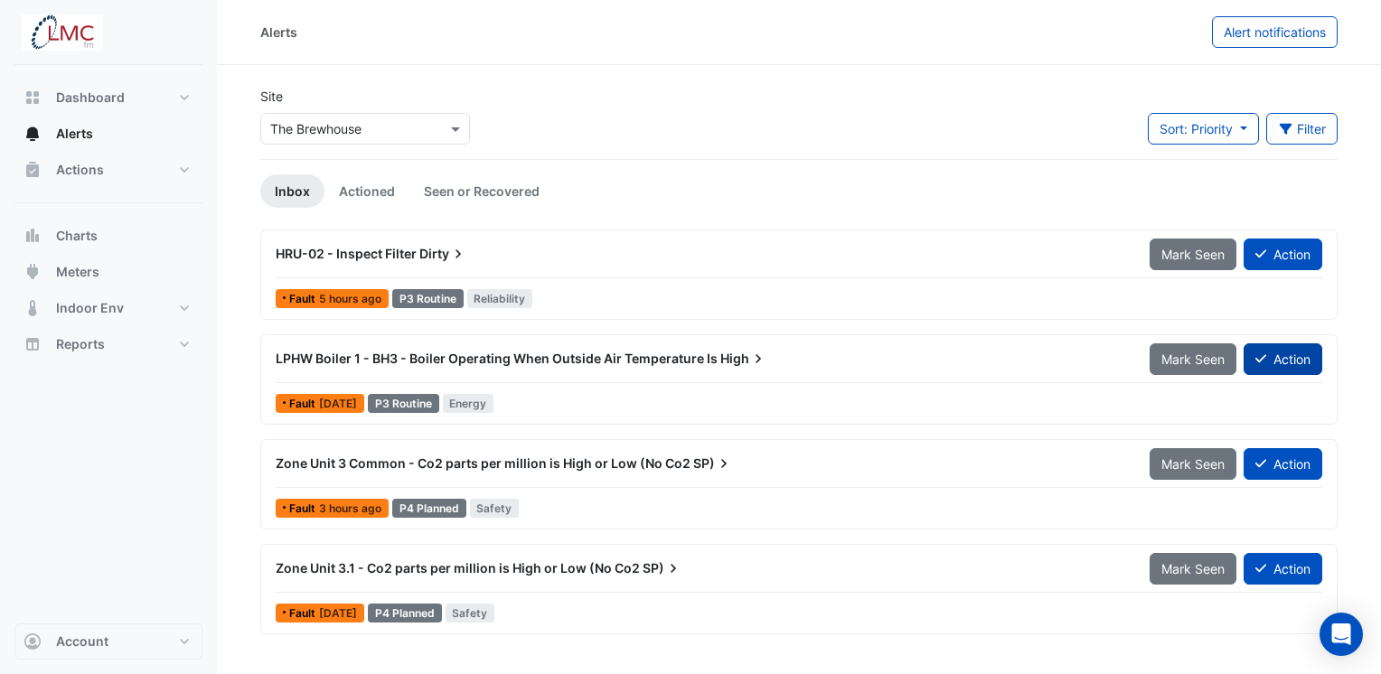
click at [1290, 368] on button "Action" at bounding box center [1283, 360] width 79 height 32
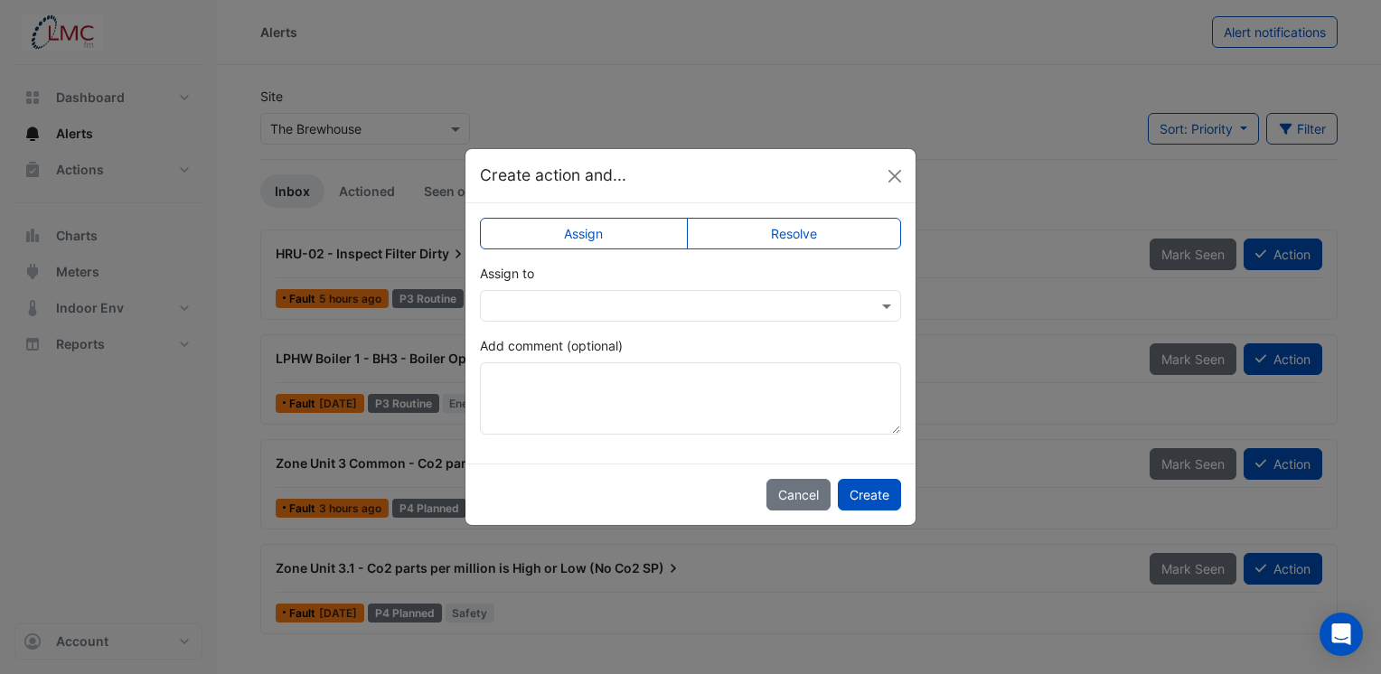
click at [801, 233] on label "Resolve" at bounding box center [794, 234] width 215 height 32
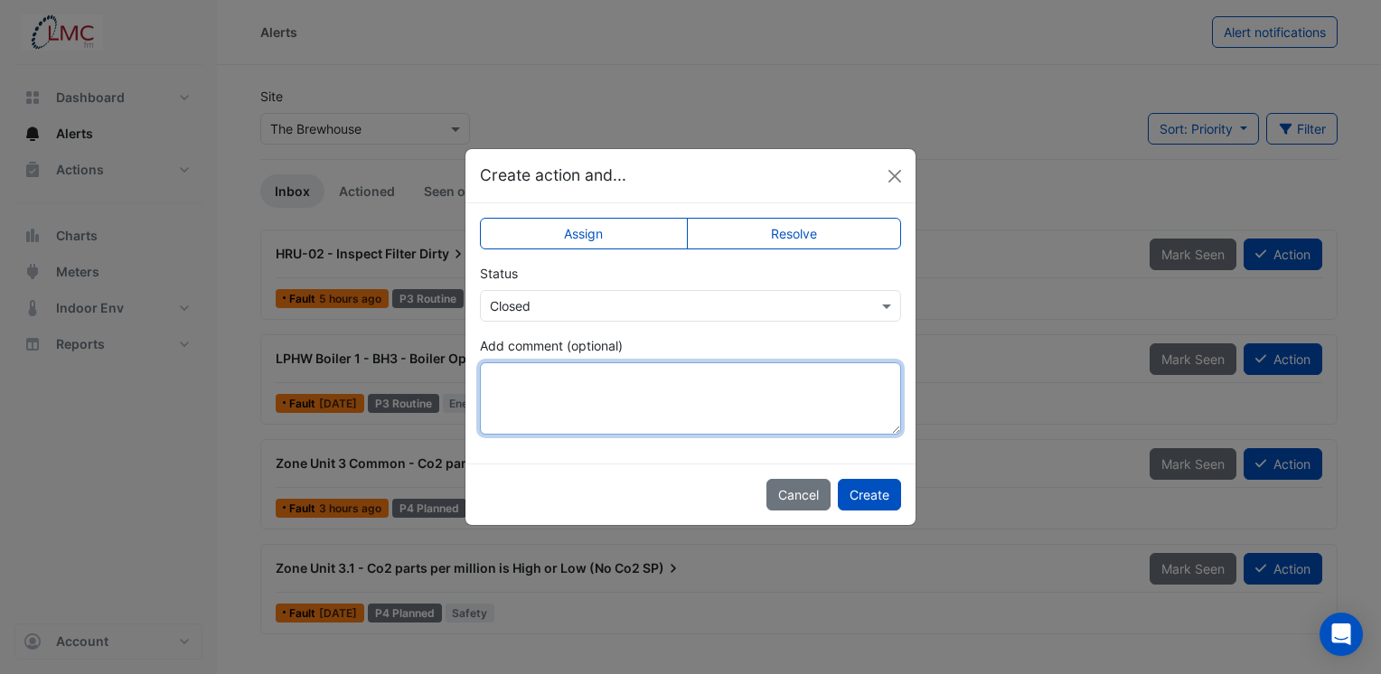
click at [582, 391] on textarea "Add comment (optional)" at bounding box center [690, 398] width 421 height 72
paste textarea "**********"
type textarea "**********"
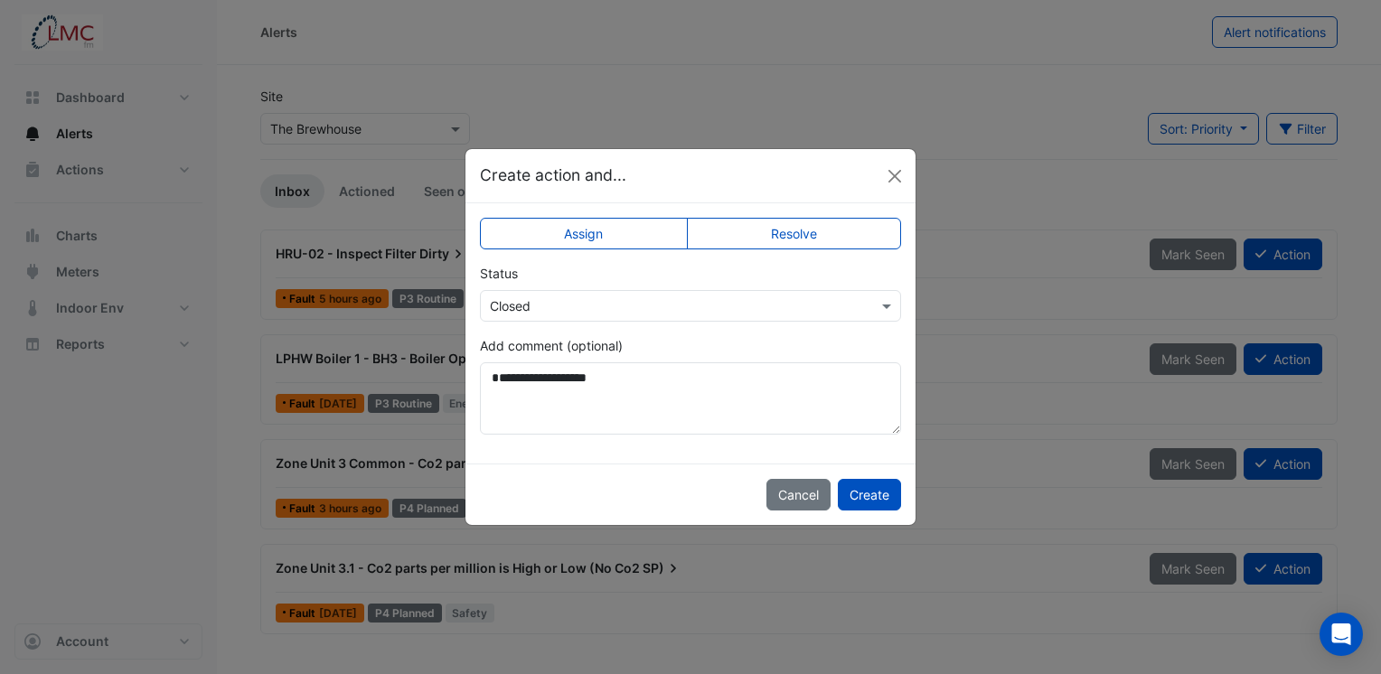
drag, startPoint x: 875, startPoint y: 499, endPoint x: 665, endPoint y: 477, distance: 210.8
click at [665, 477] on div "Cancel Create" at bounding box center [691, 494] width 450 height 61
click at [874, 501] on button "Create" at bounding box center [869, 495] width 63 height 32
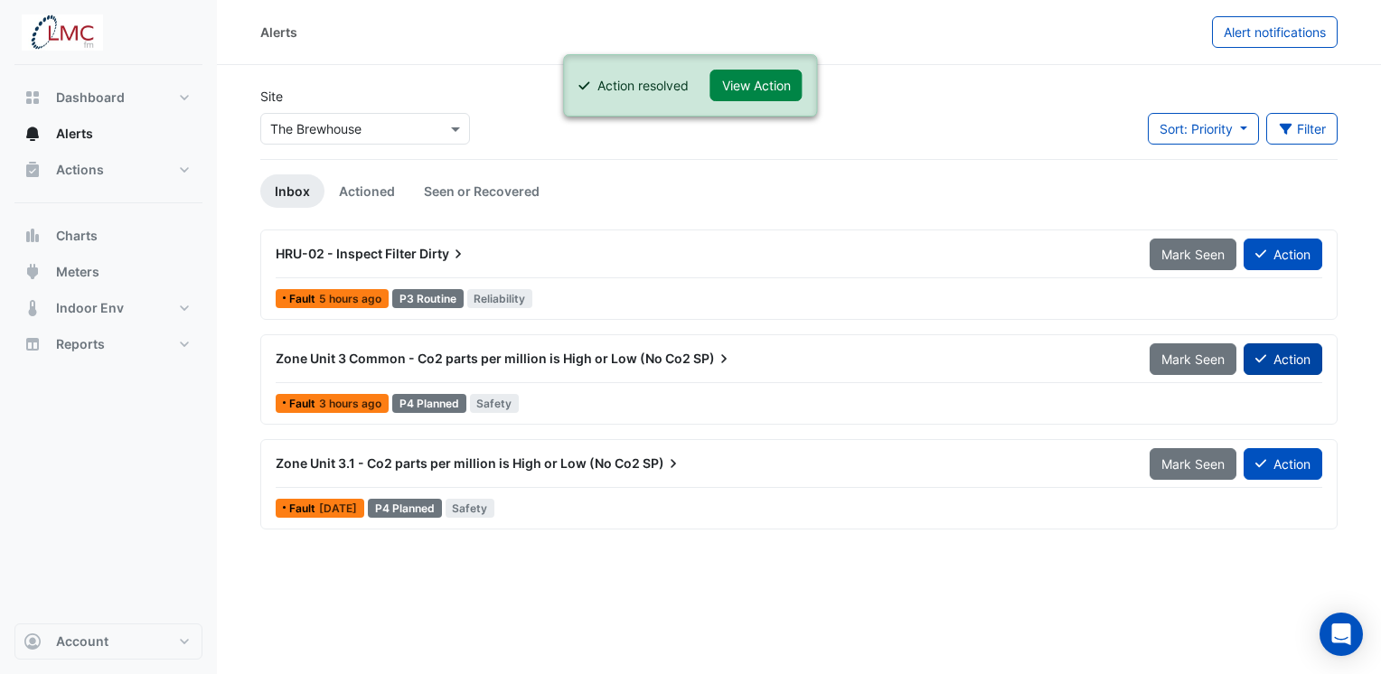
click at [1293, 361] on button "Action" at bounding box center [1283, 360] width 79 height 32
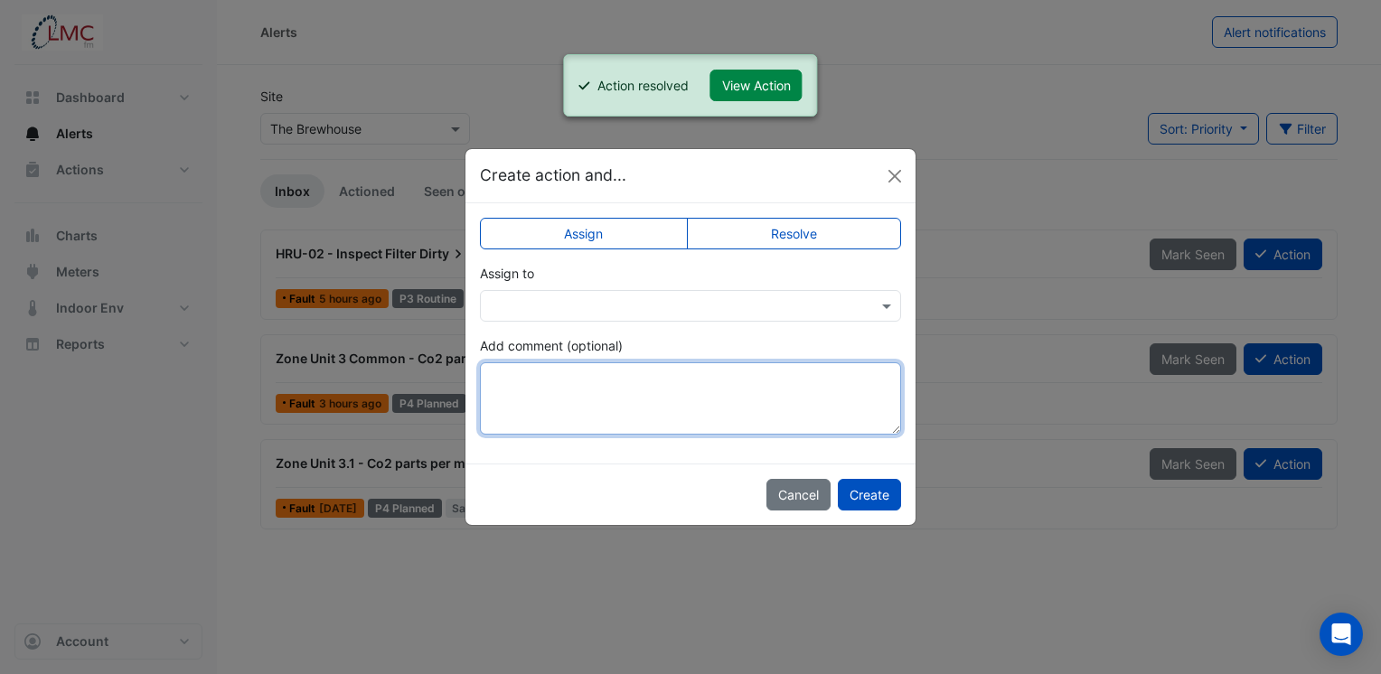
click at [673, 383] on textarea "Add comment (optional)" at bounding box center [690, 398] width 421 height 72
paste textarea "**********"
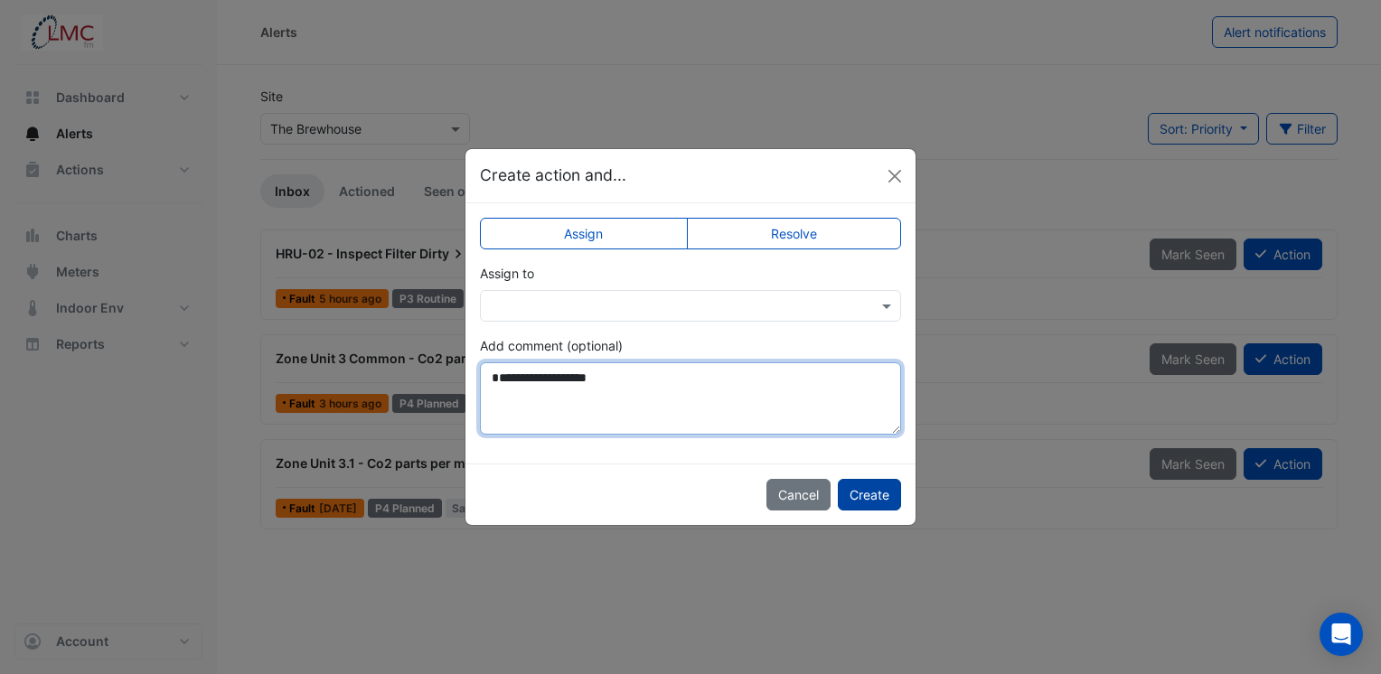
type textarea "**********"
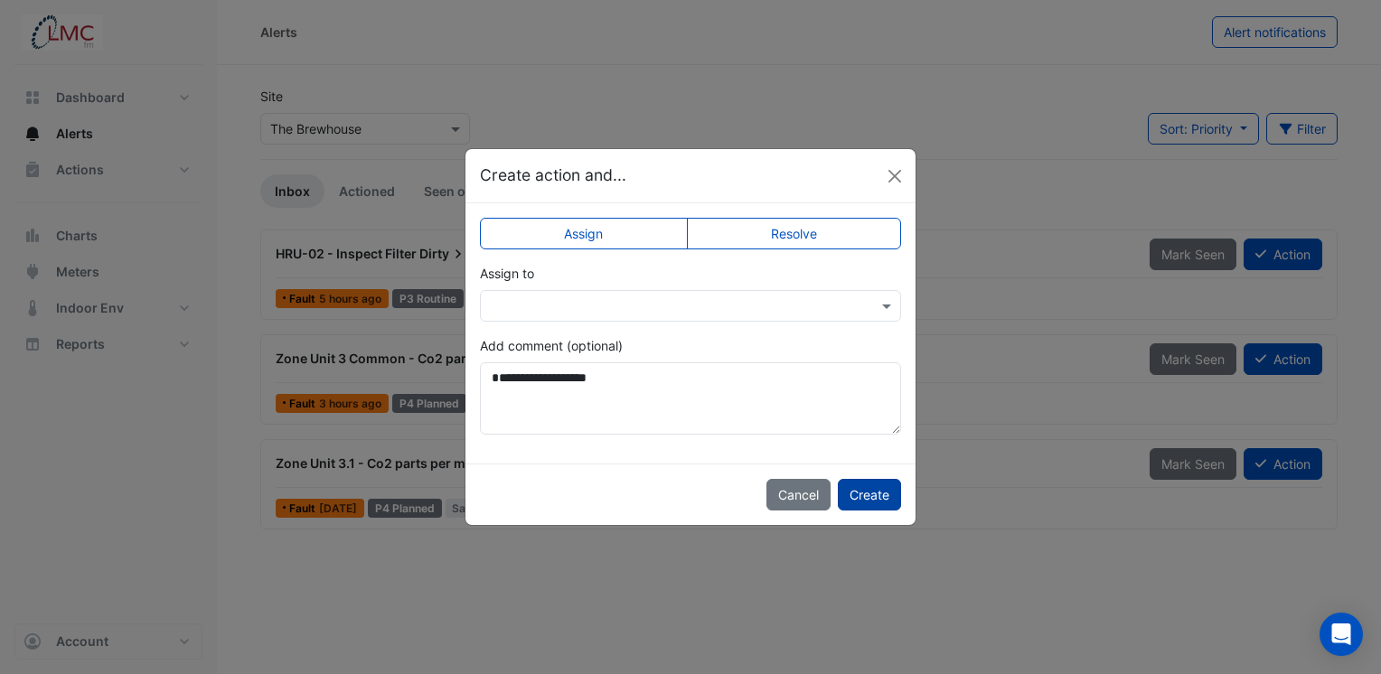
click at [875, 495] on button "Create" at bounding box center [869, 495] width 63 height 32
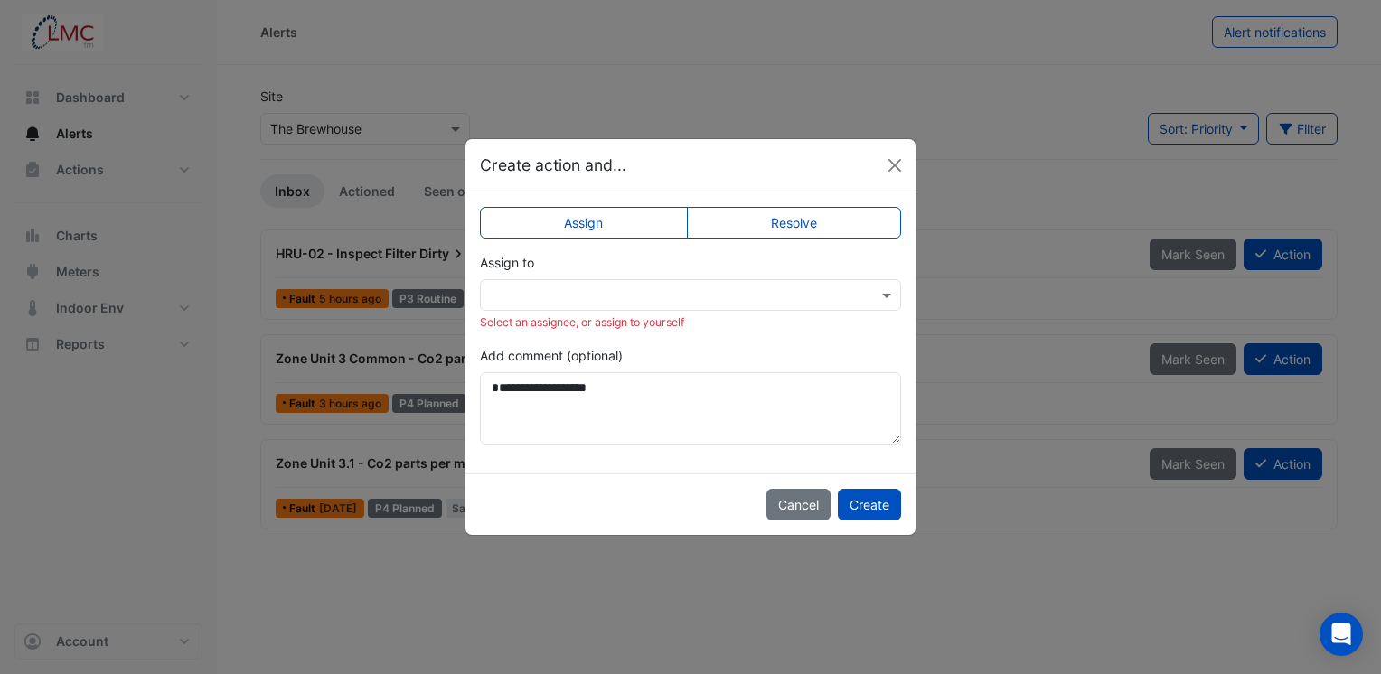
click at [823, 214] on label "Resolve" at bounding box center [794, 223] width 215 height 32
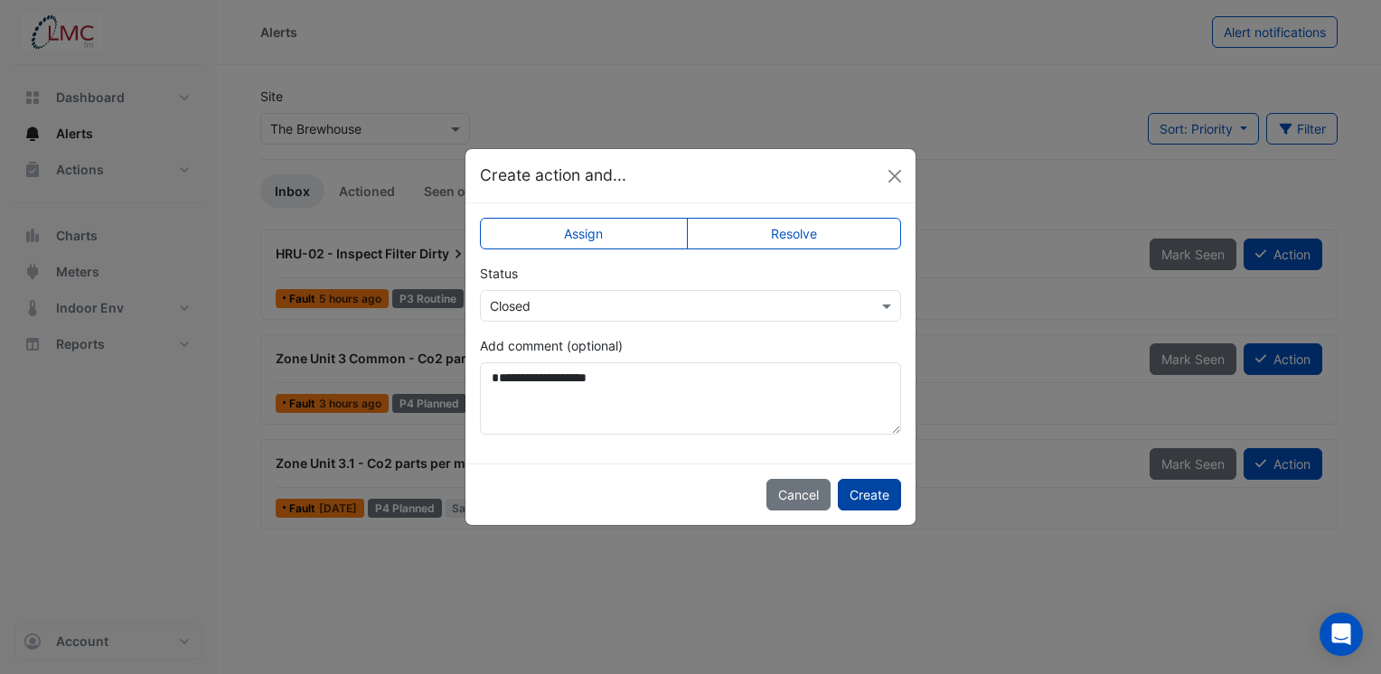
click at [875, 497] on button "Create" at bounding box center [869, 495] width 63 height 32
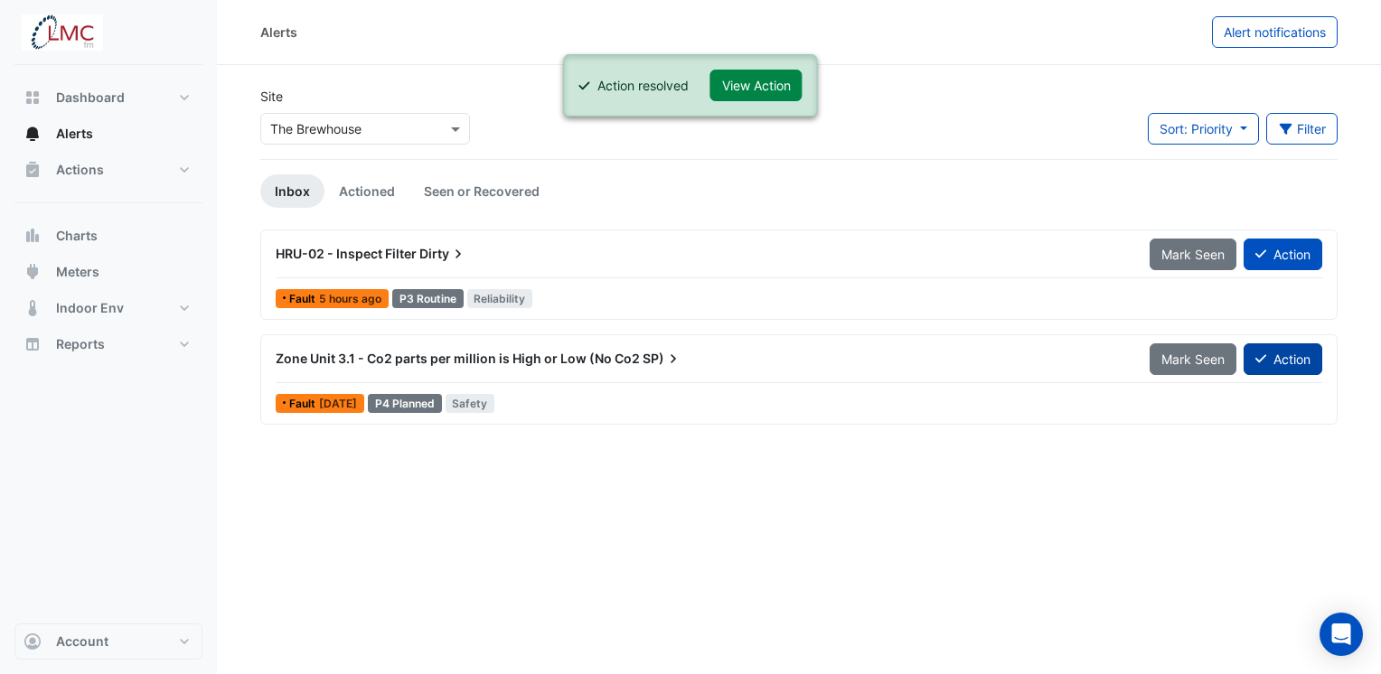
click at [1285, 359] on button "Action" at bounding box center [1283, 360] width 79 height 32
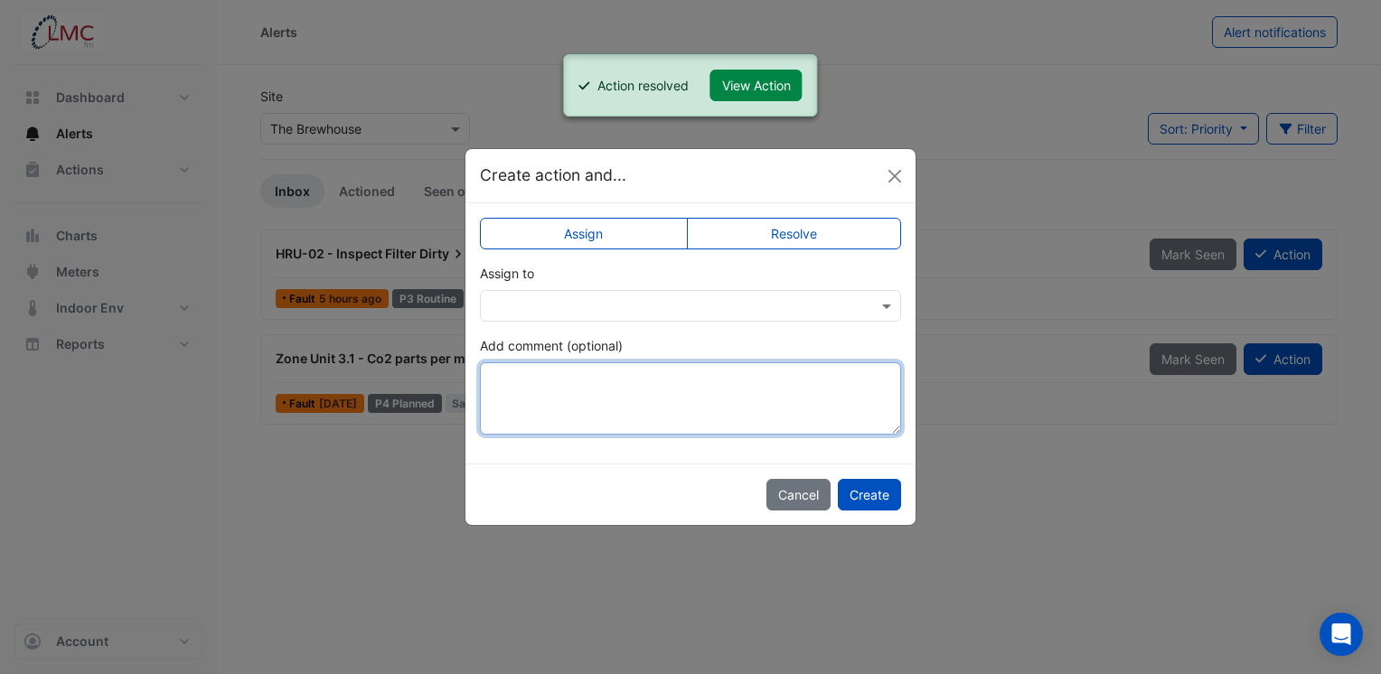
click at [607, 389] on textarea "Add comment (optional)" at bounding box center [690, 398] width 421 height 72
paste textarea "**********"
type textarea "**********"
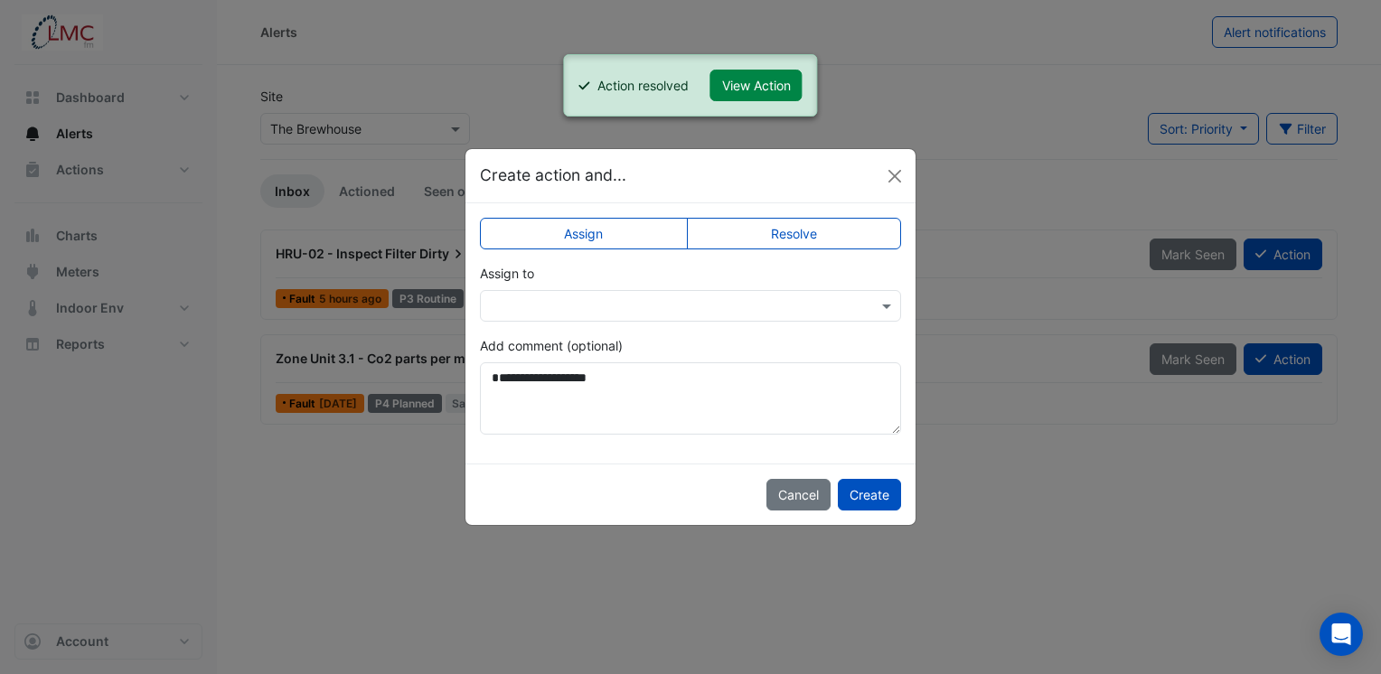
click at [783, 237] on label "Resolve" at bounding box center [794, 234] width 215 height 32
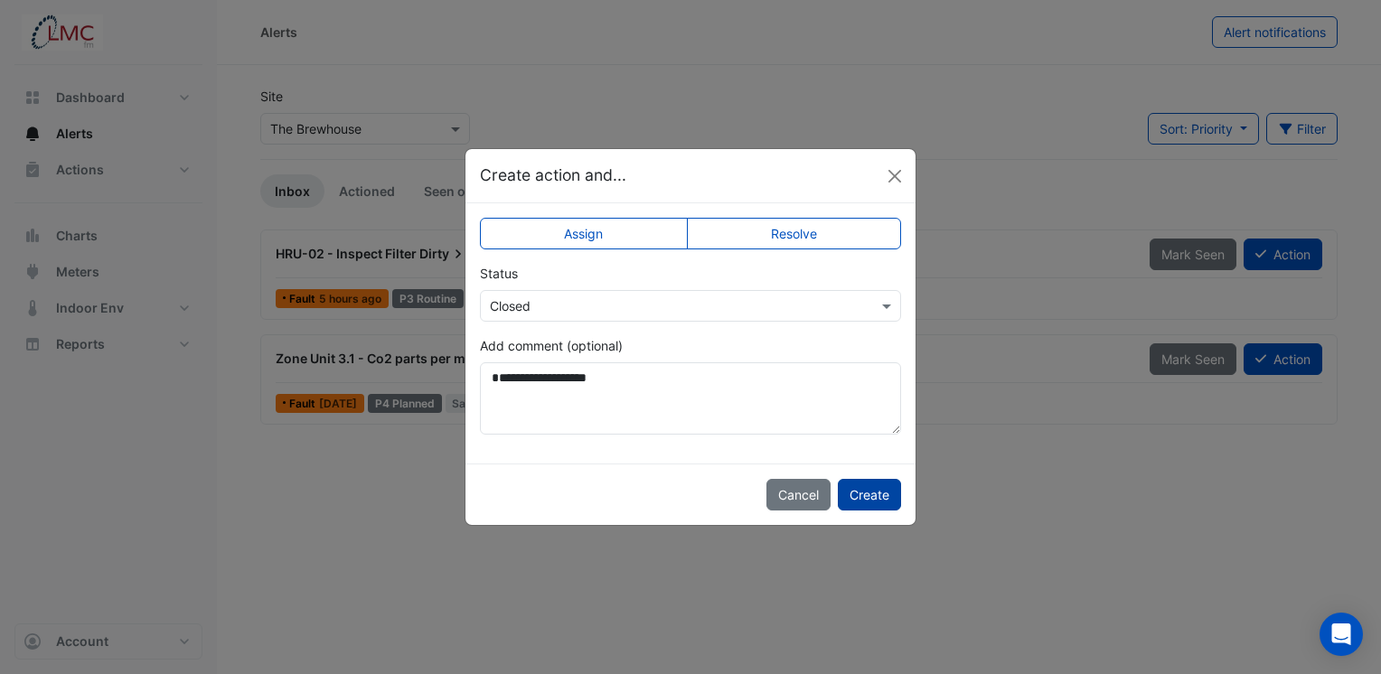
click at [875, 493] on button "Create" at bounding box center [869, 495] width 63 height 32
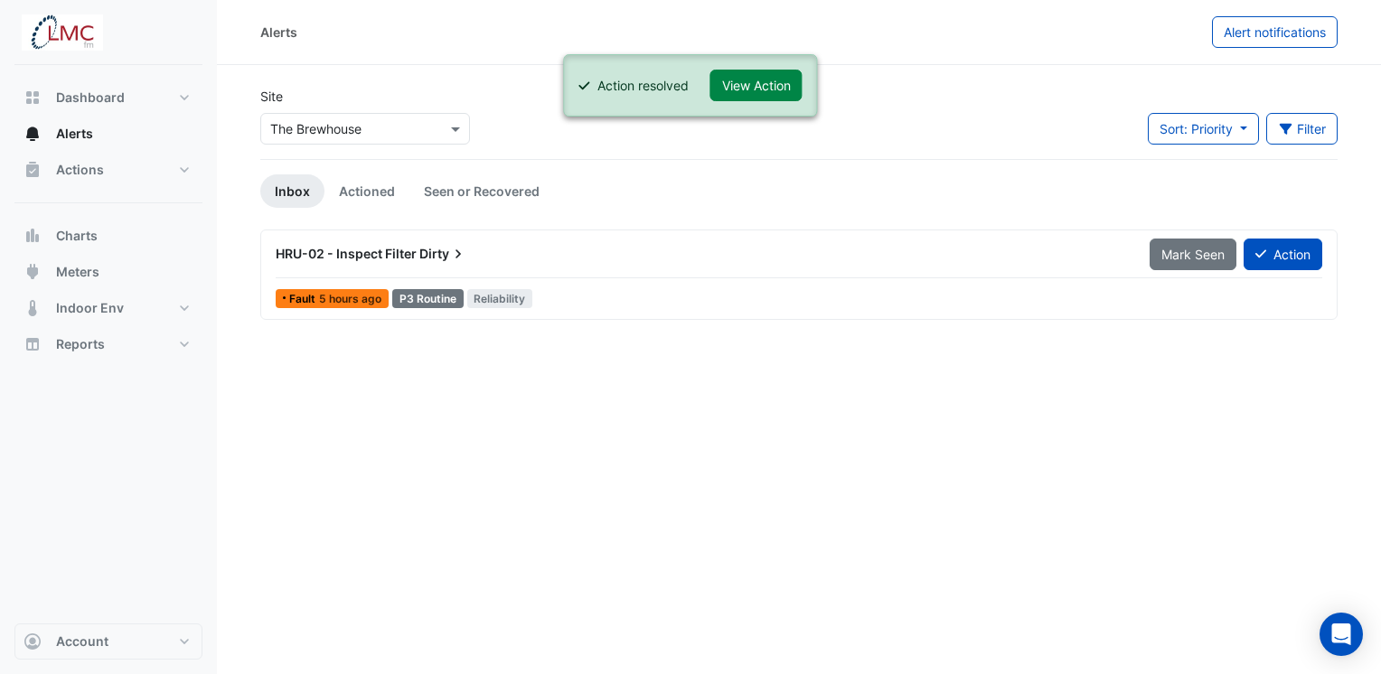
click at [600, 500] on div "Alerts Alert notifications Site Select a Site × The Brewhouse Sort: Priority Pr…" at bounding box center [799, 337] width 1164 height 674
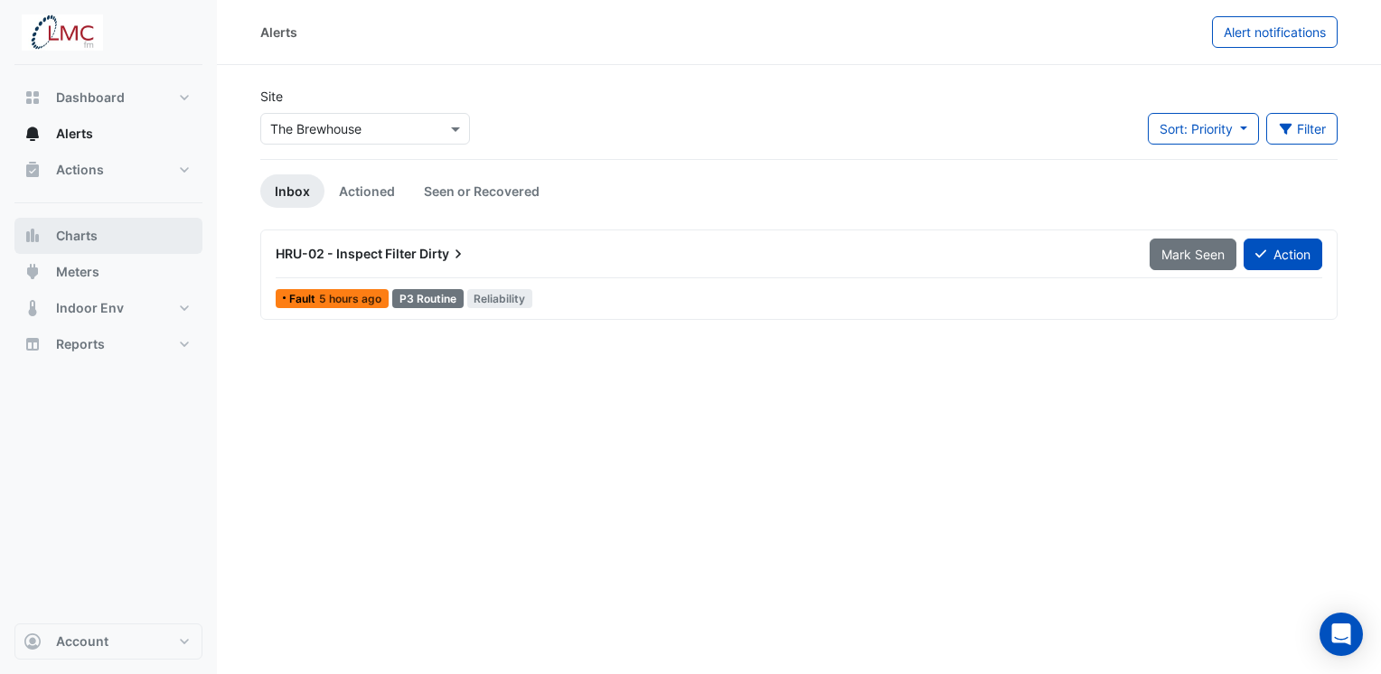
click at [94, 233] on span "Charts" at bounding box center [77, 236] width 42 height 18
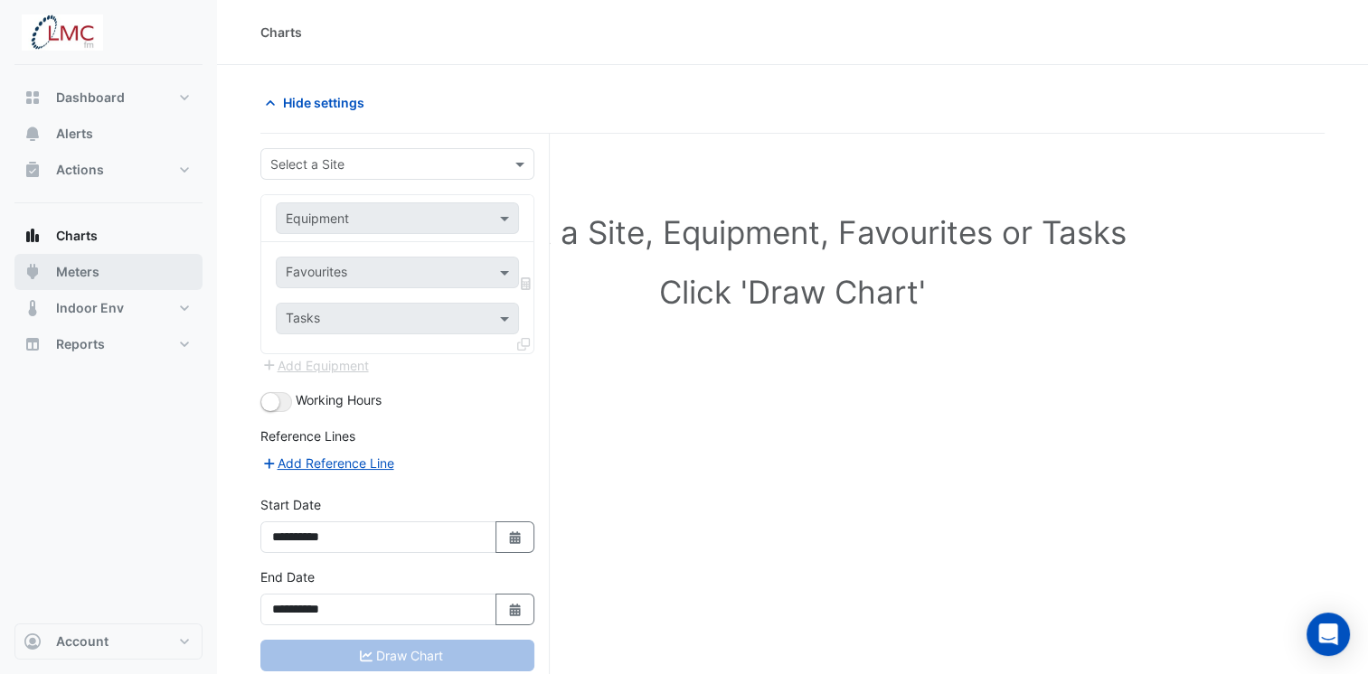
click at [90, 272] on span "Meters" at bounding box center [77, 272] width 43 height 18
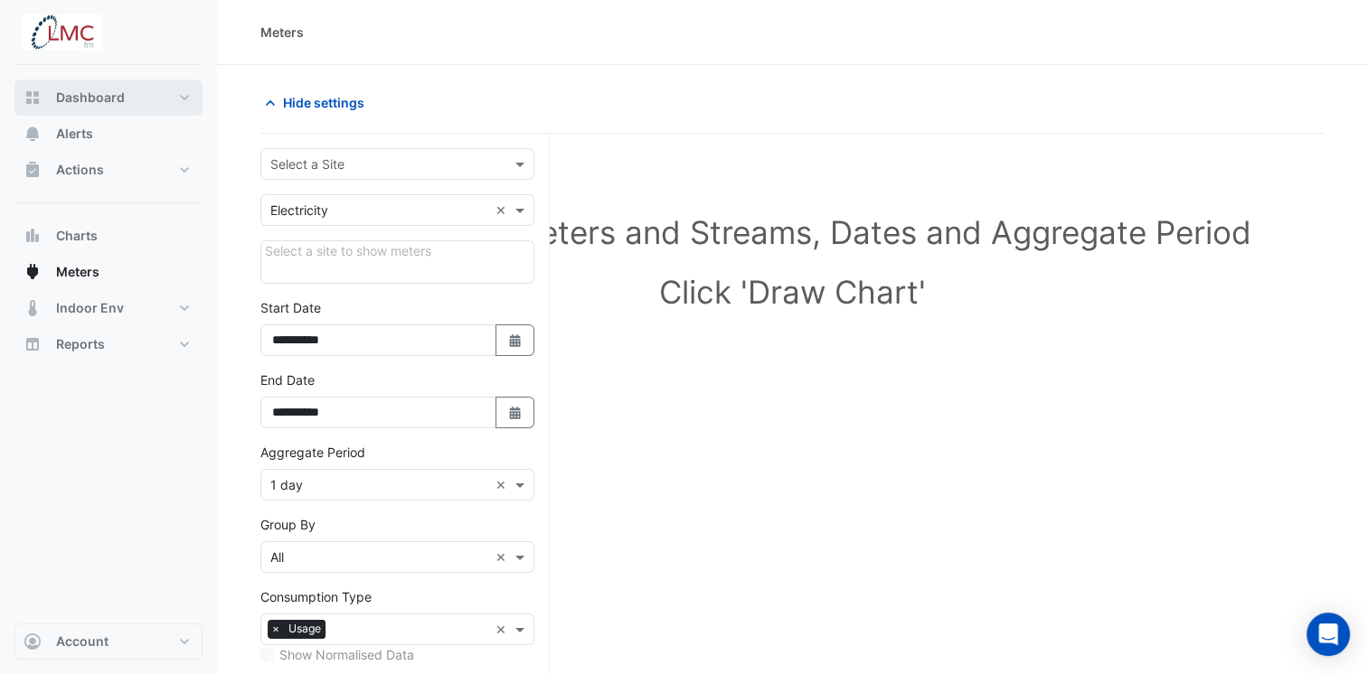
click at [108, 102] on span "Dashboard" at bounding box center [90, 98] width 69 height 18
select select "***"
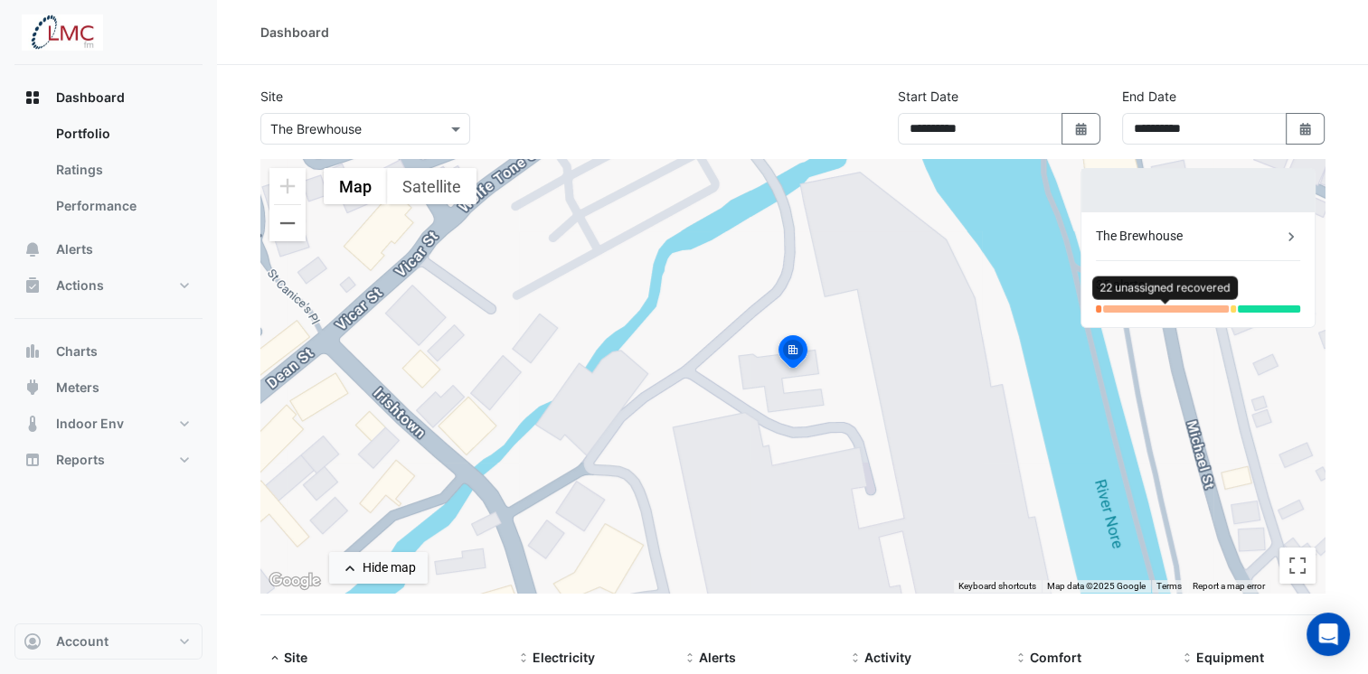
click at [1165, 306] on div at bounding box center [1165, 309] width 125 height 7
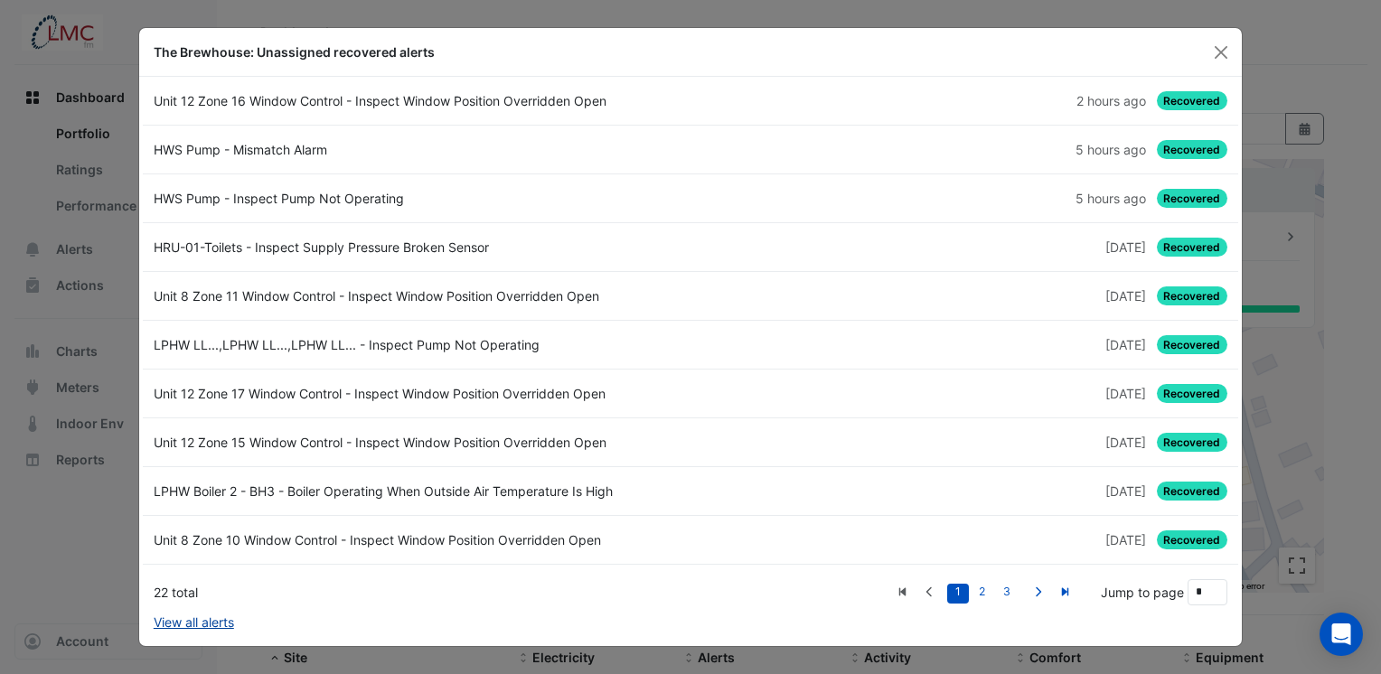
click at [207, 624] on link "View all alerts" at bounding box center [194, 622] width 80 height 19
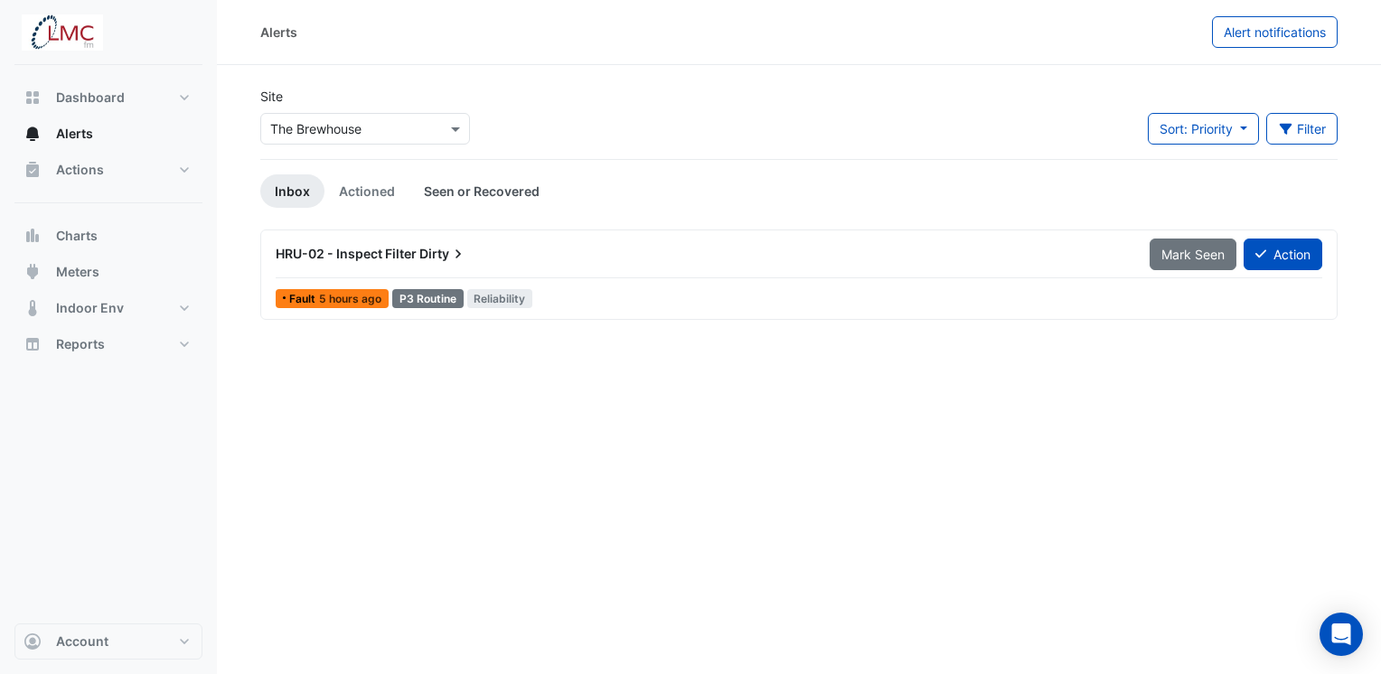
click at [488, 191] on link "Seen or Recovered" at bounding box center [481, 190] width 145 height 33
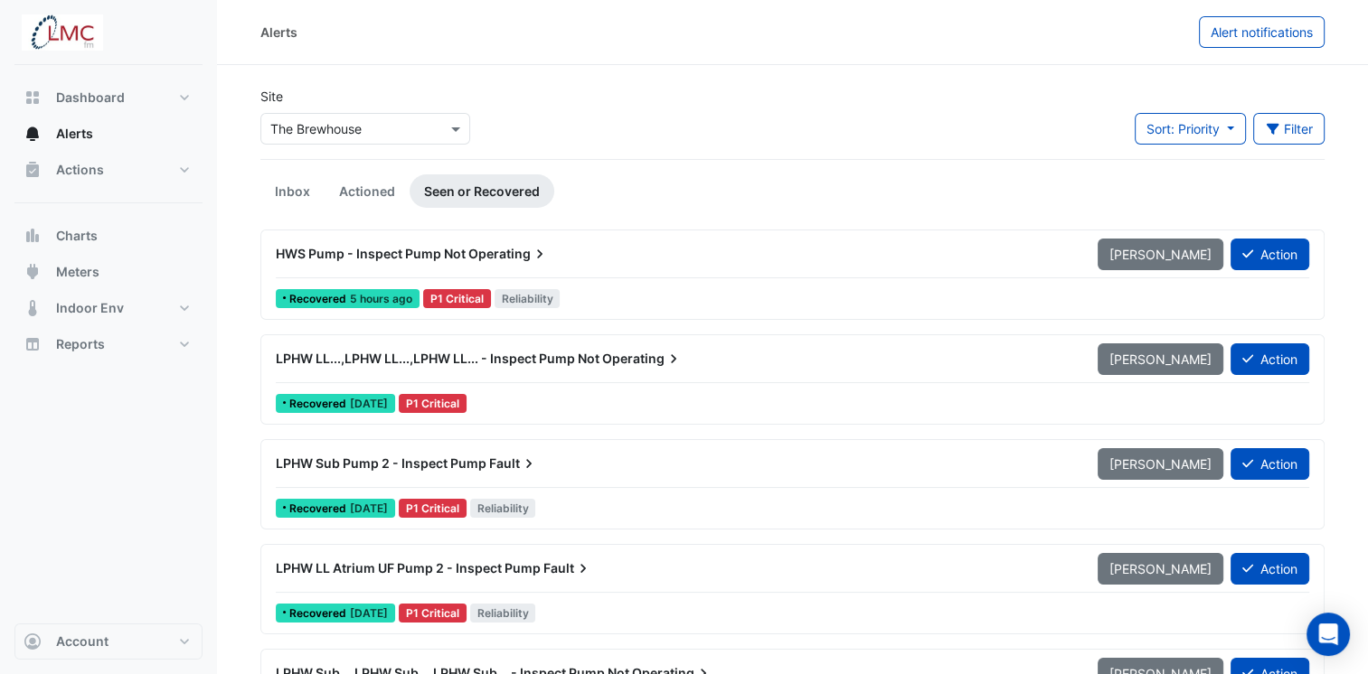
click at [420, 255] on span "HWS Pump - Inspect Pump Not" at bounding box center [371, 253] width 190 height 15
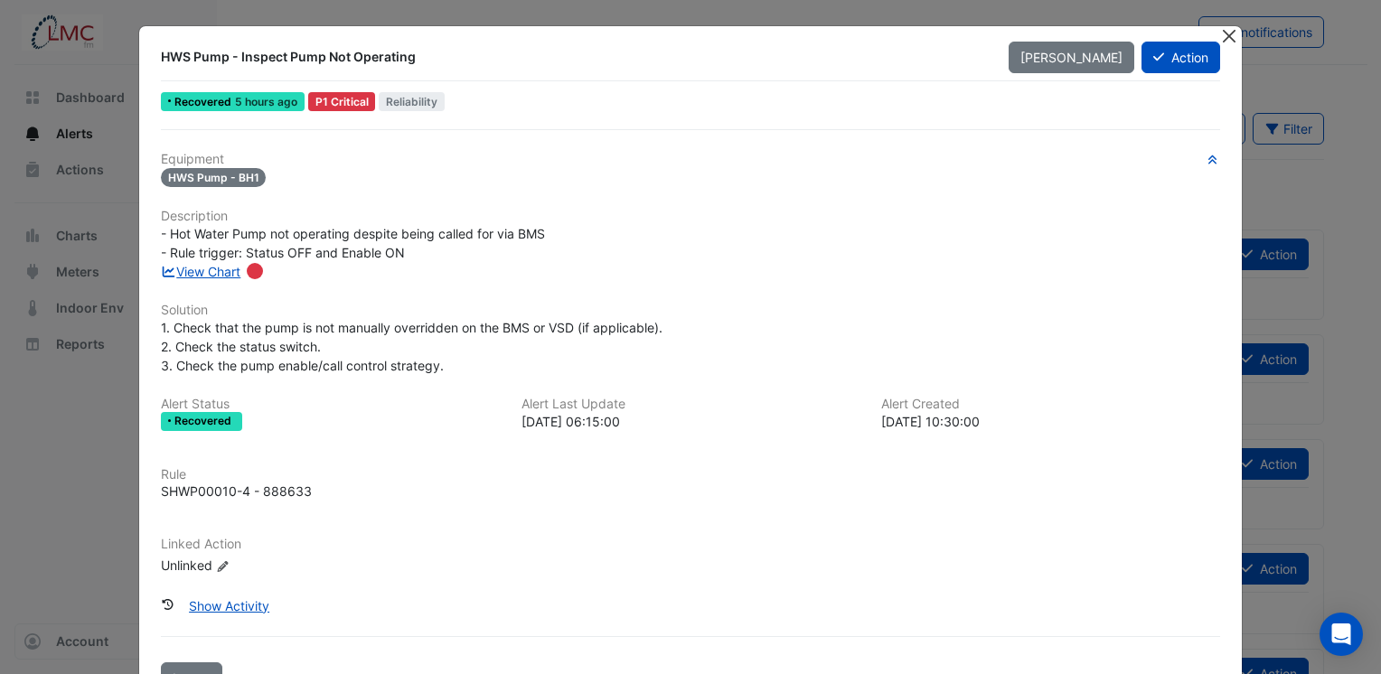
click at [1221, 39] on button "Close" at bounding box center [1228, 35] width 19 height 19
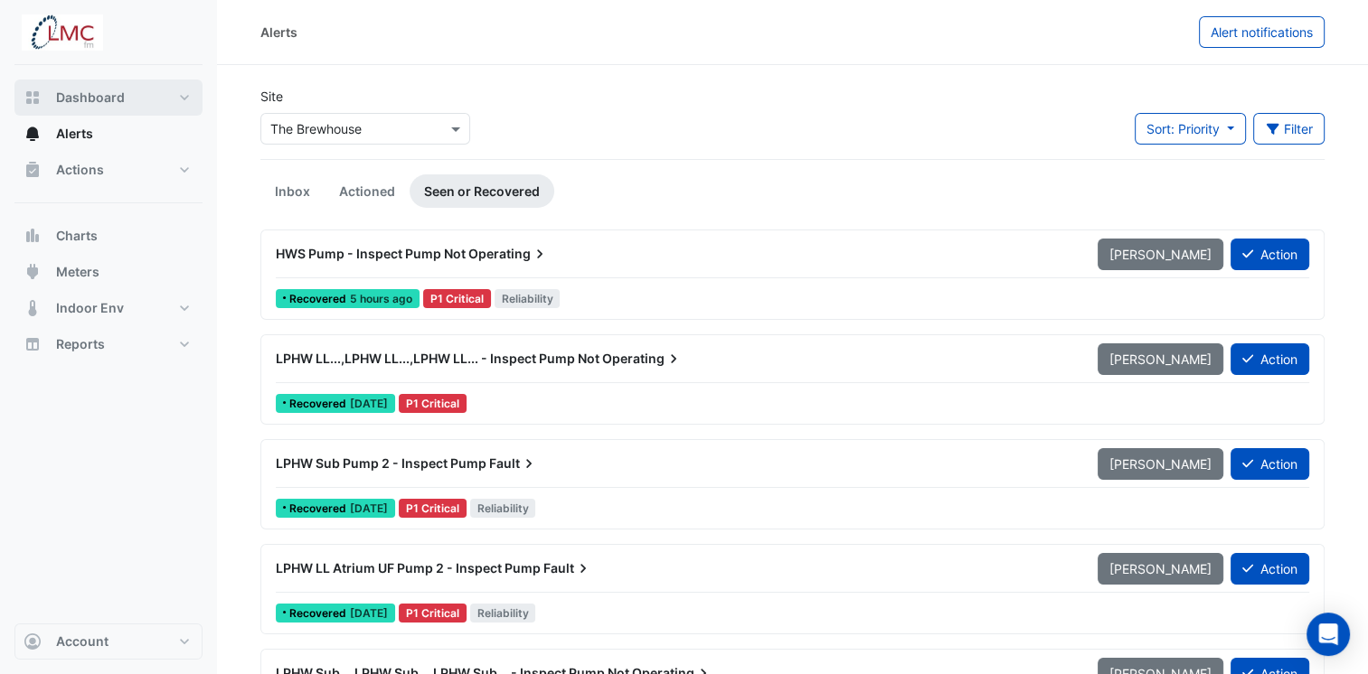
click at [93, 92] on span "Dashboard" at bounding box center [90, 98] width 69 height 18
select select "***"
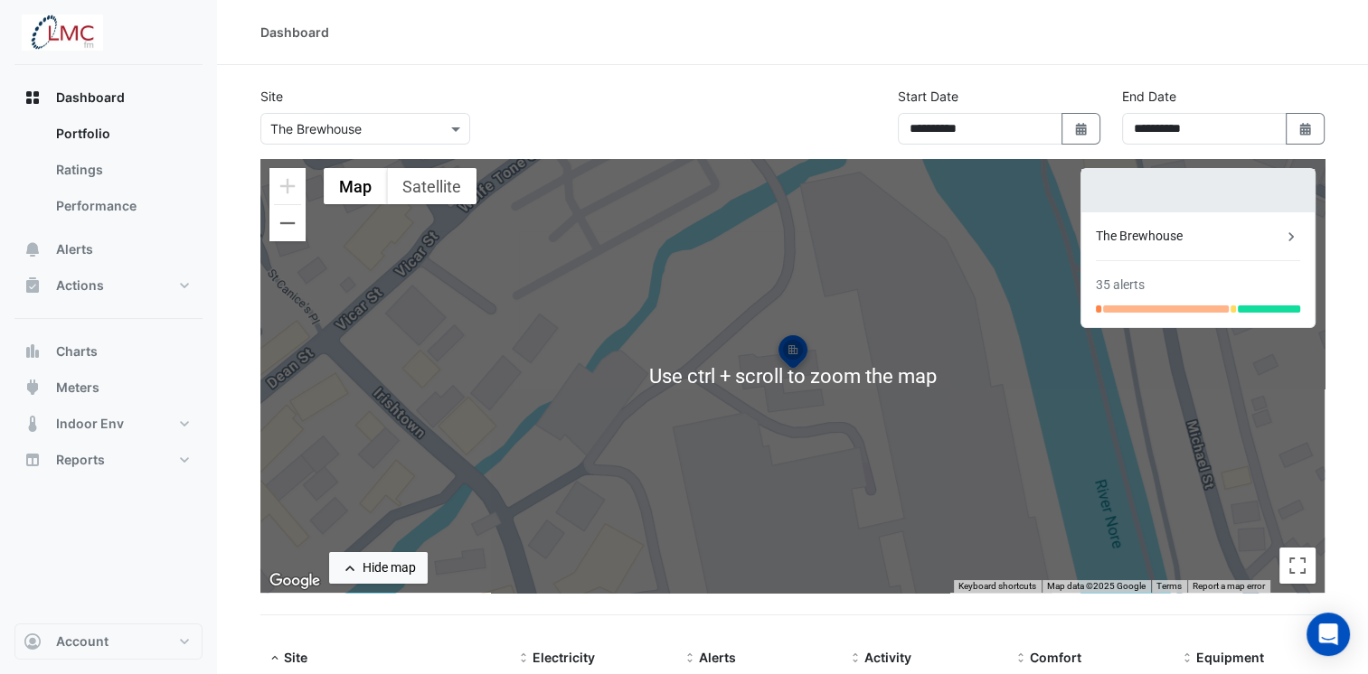
scroll to position [120, 0]
